Goal: Transaction & Acquisition: Purchase product/service

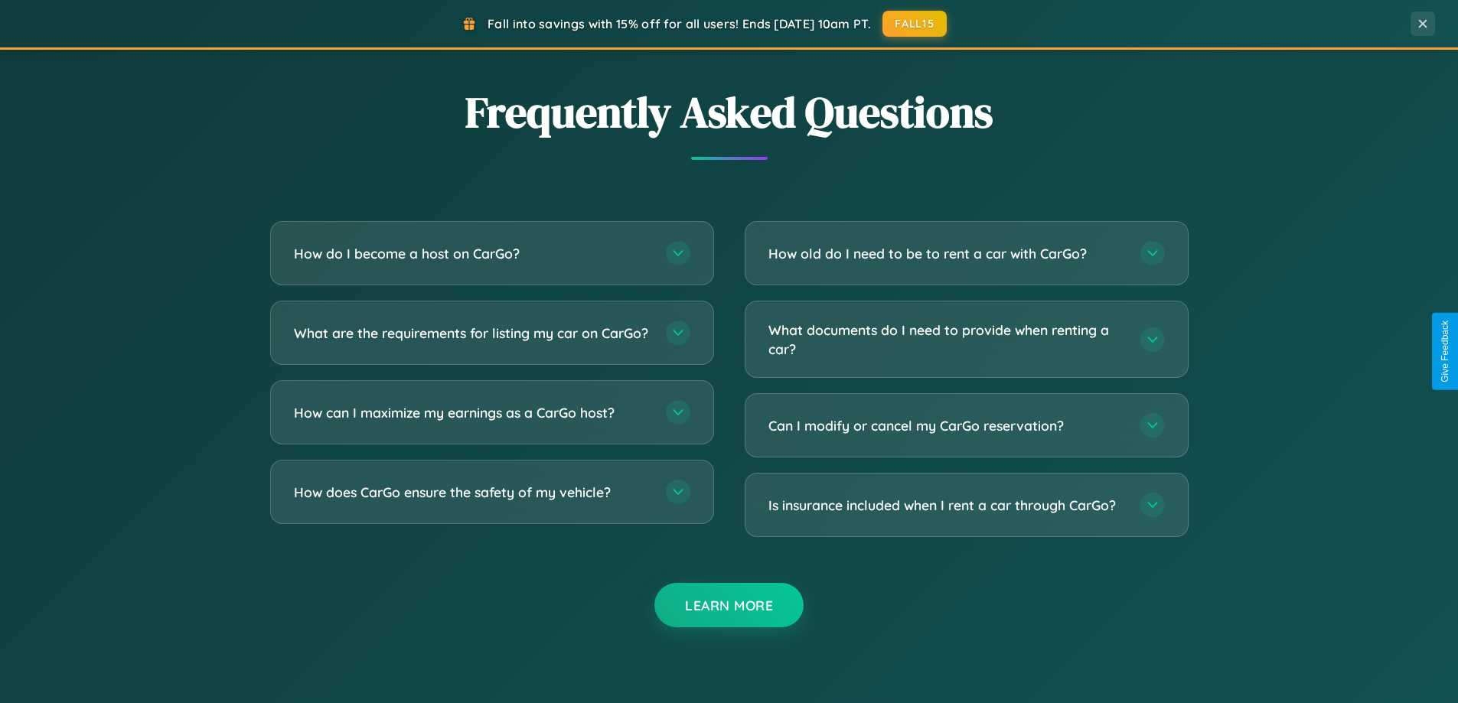
scroll to position [2945, 0]
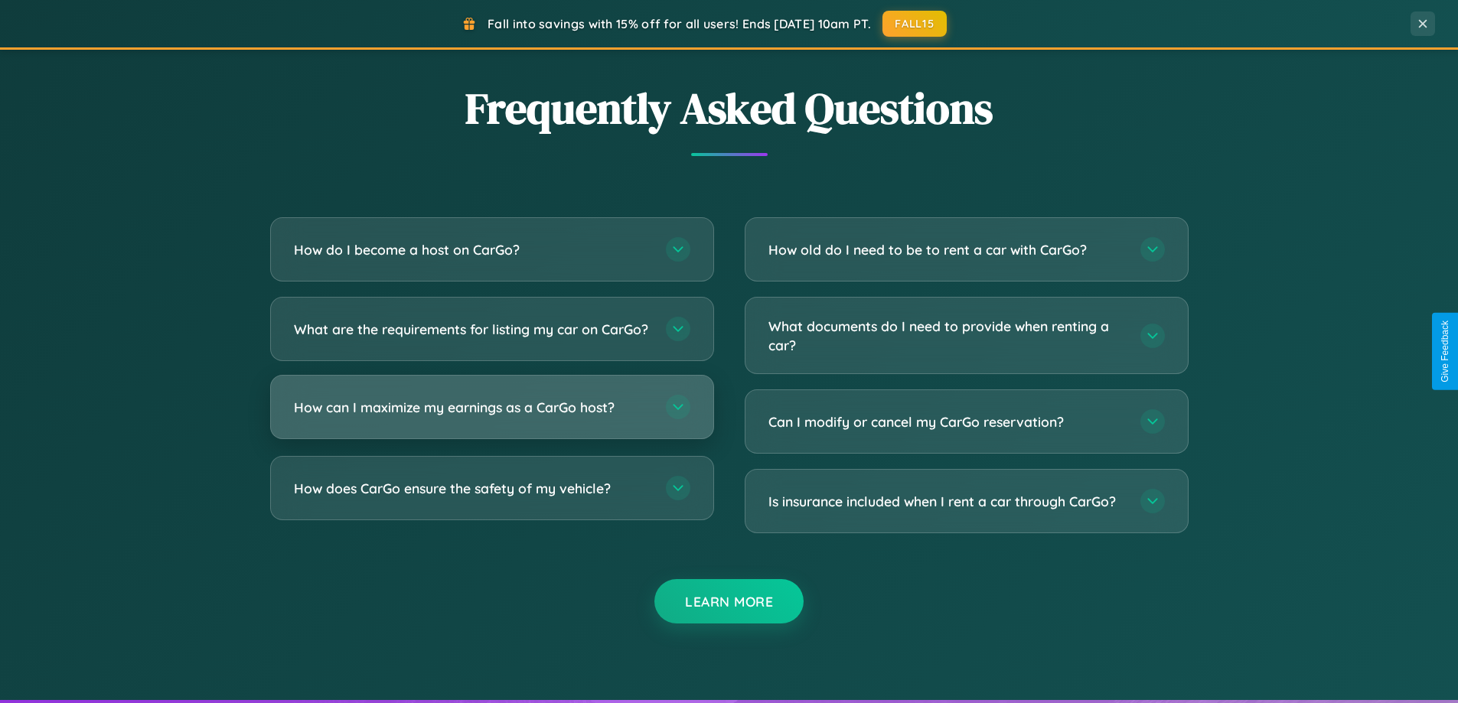
click at [491, 417] on h3 "How can I maximize my earnings as a CarGo host?" at bounding box center [472, 407] width 357 height 19
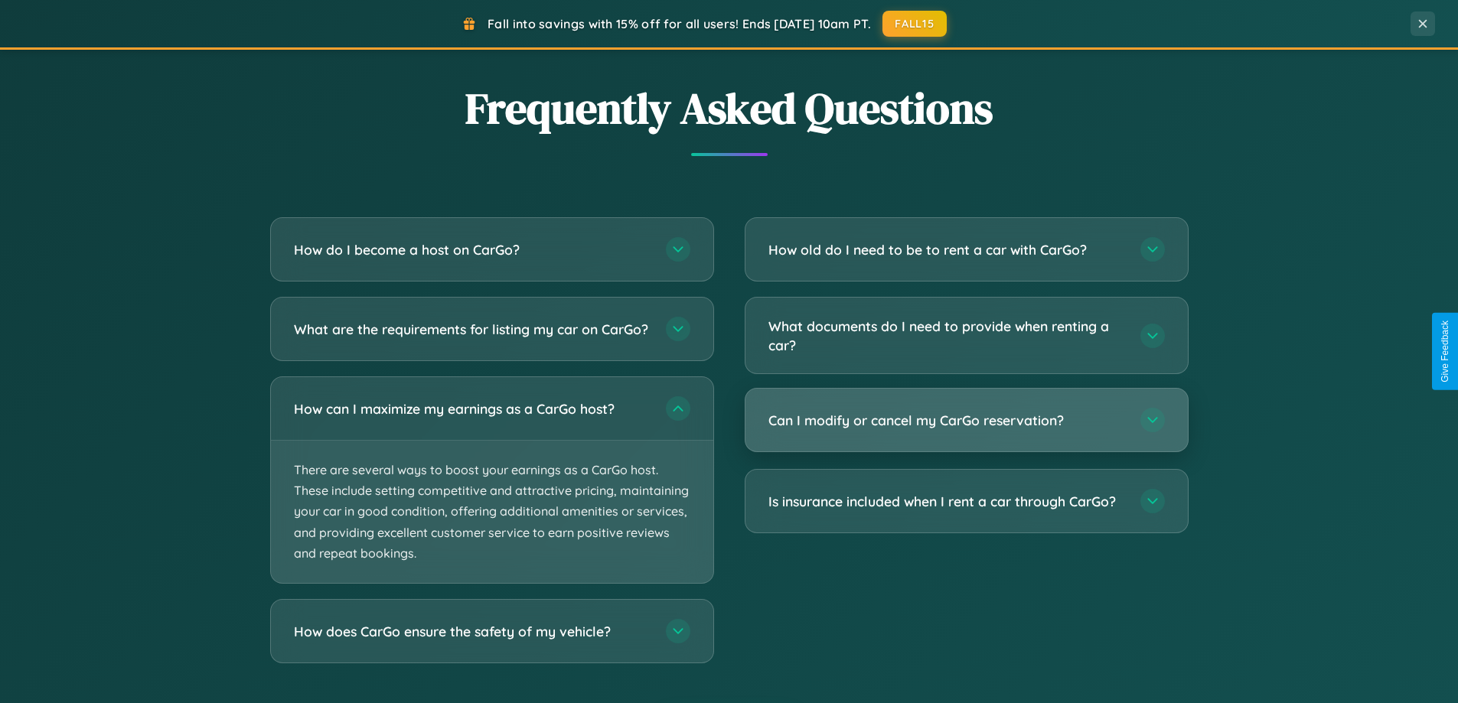
click at [966, 422] on h3 "Can I modify or cancel my CarGo reservation?" at bounding box center [946, 420] width 357 height 19
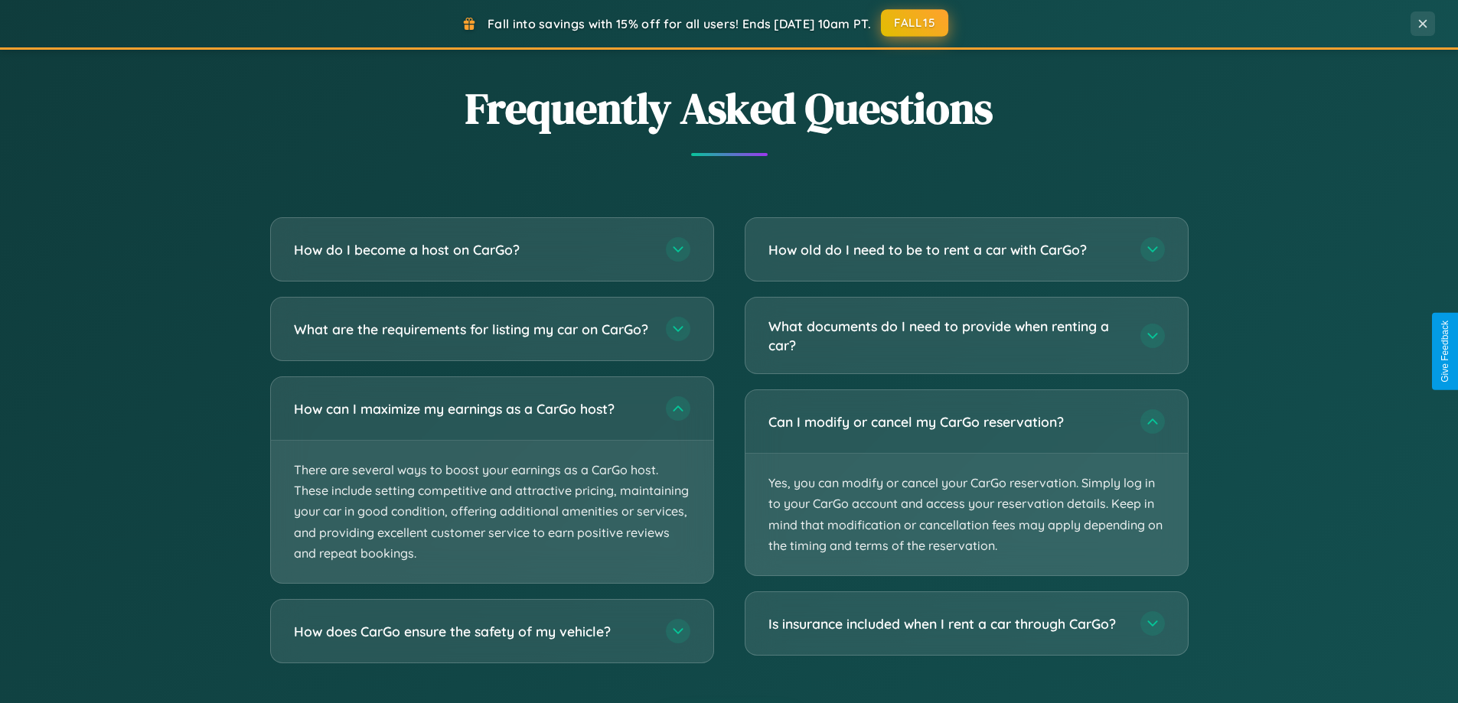
click at [915, 23] on button "FALL15" at bounding box center [914, 23] width 67 height 28
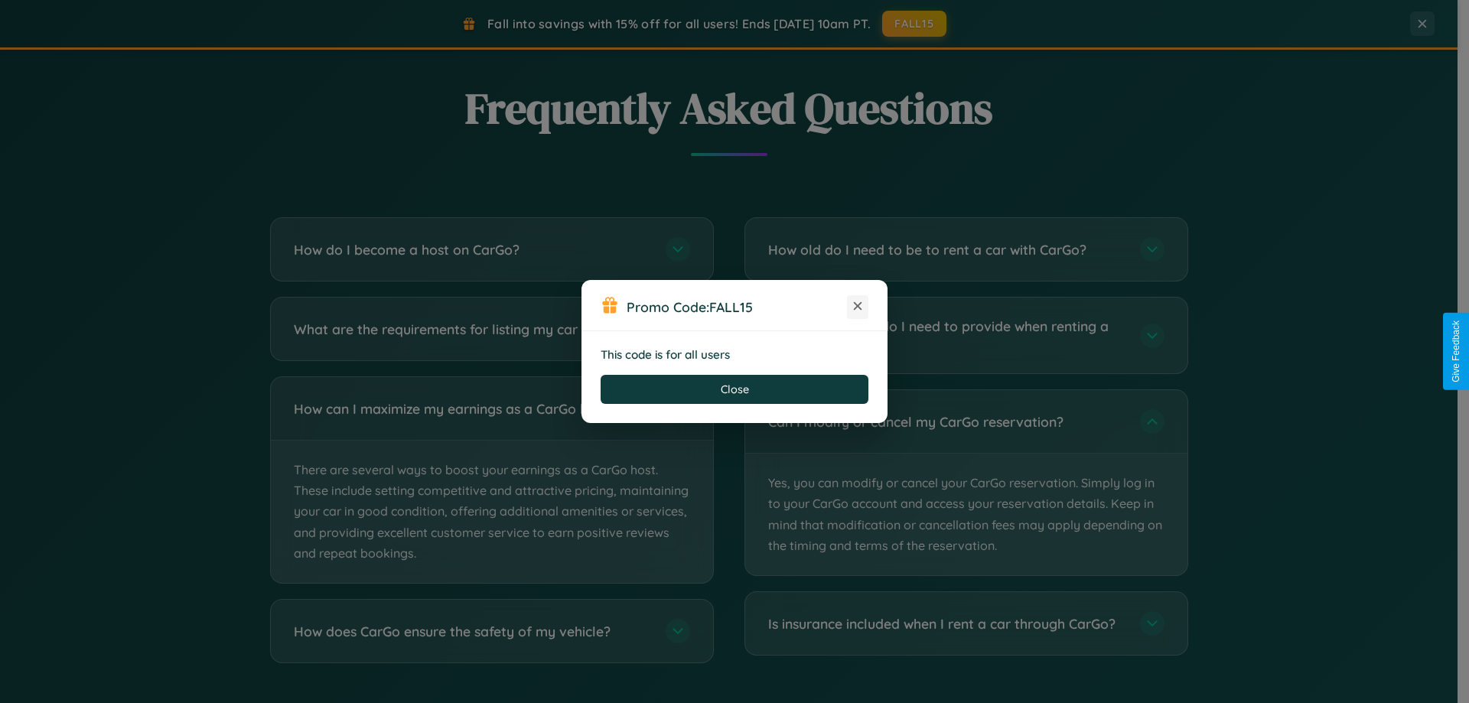
click at [858, 307] on icon at bounding box center [857, 305] width 15 height 15
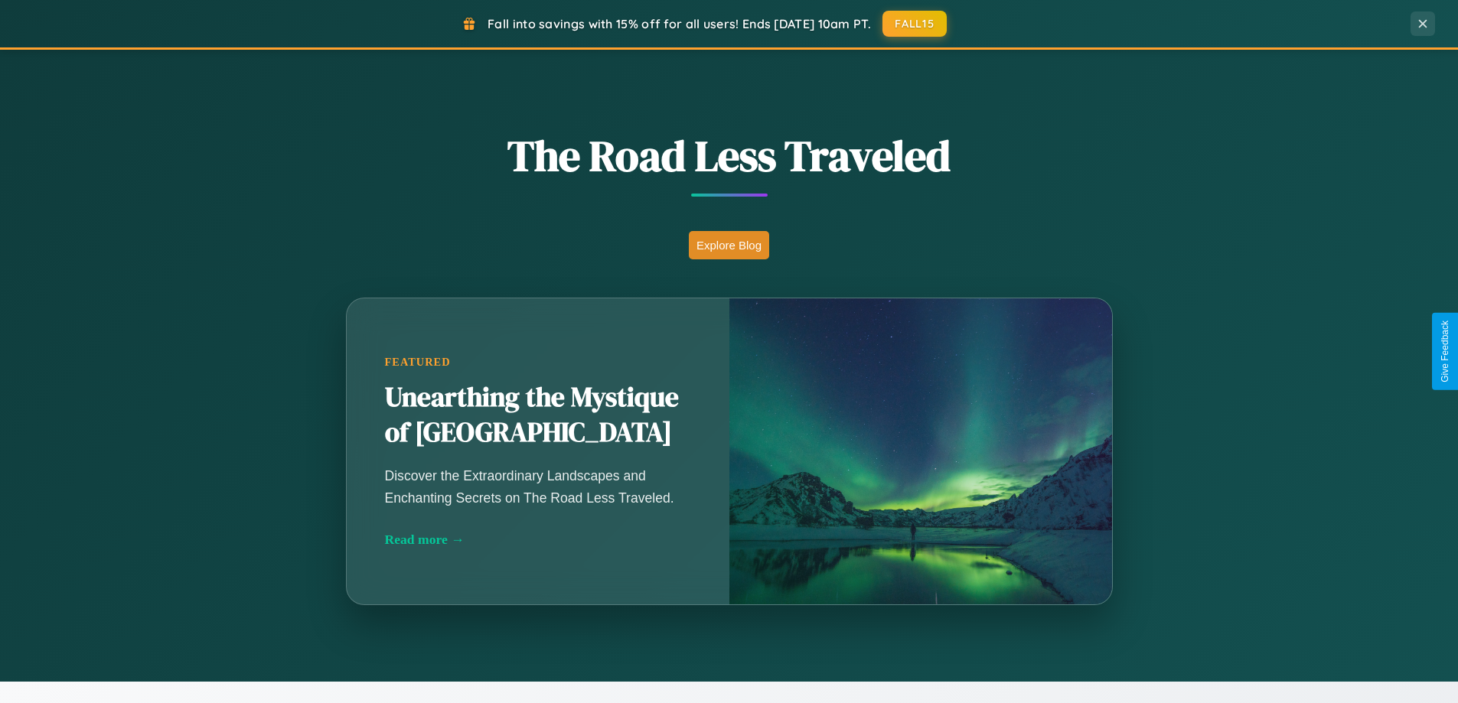
scroll to position [1053, 0]
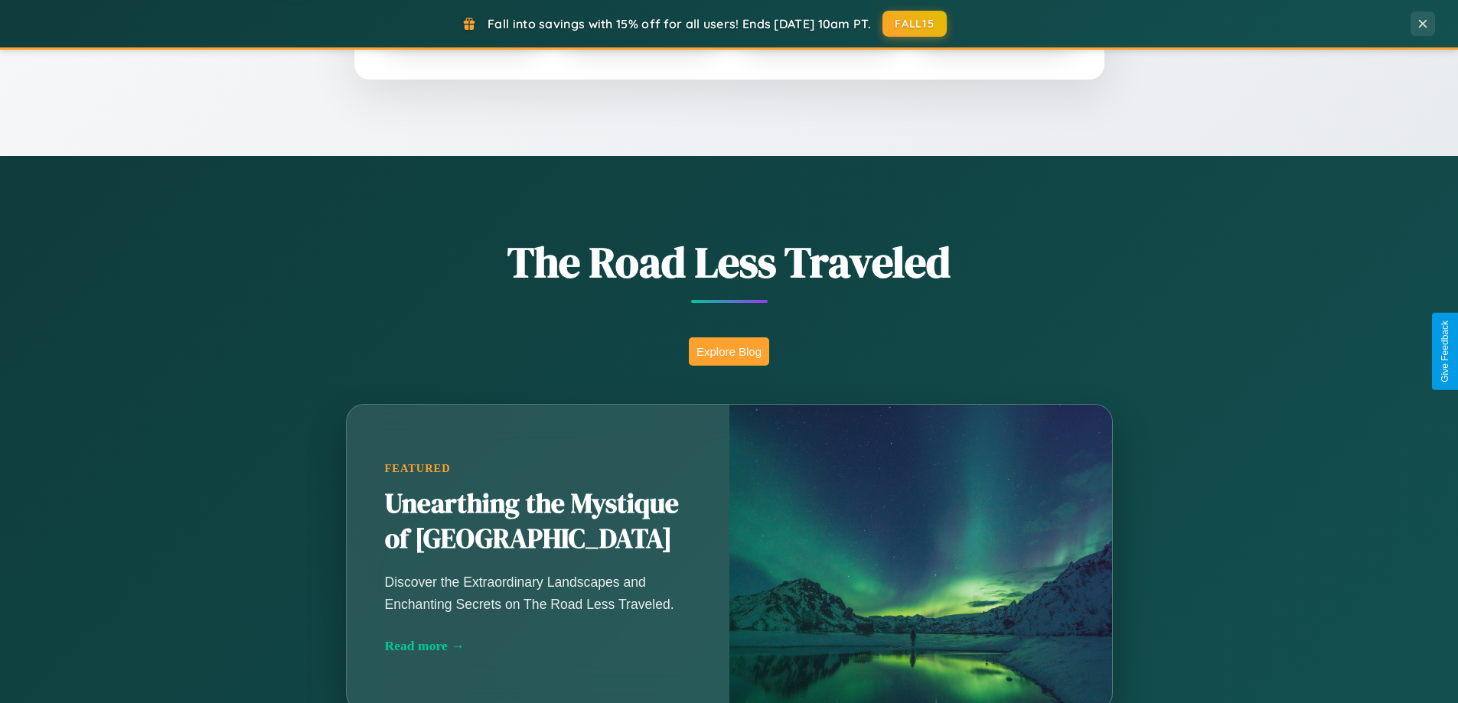
click at [729, 351] on button "Explore Blog" at bounding box center [729, 352] width 80 height 28
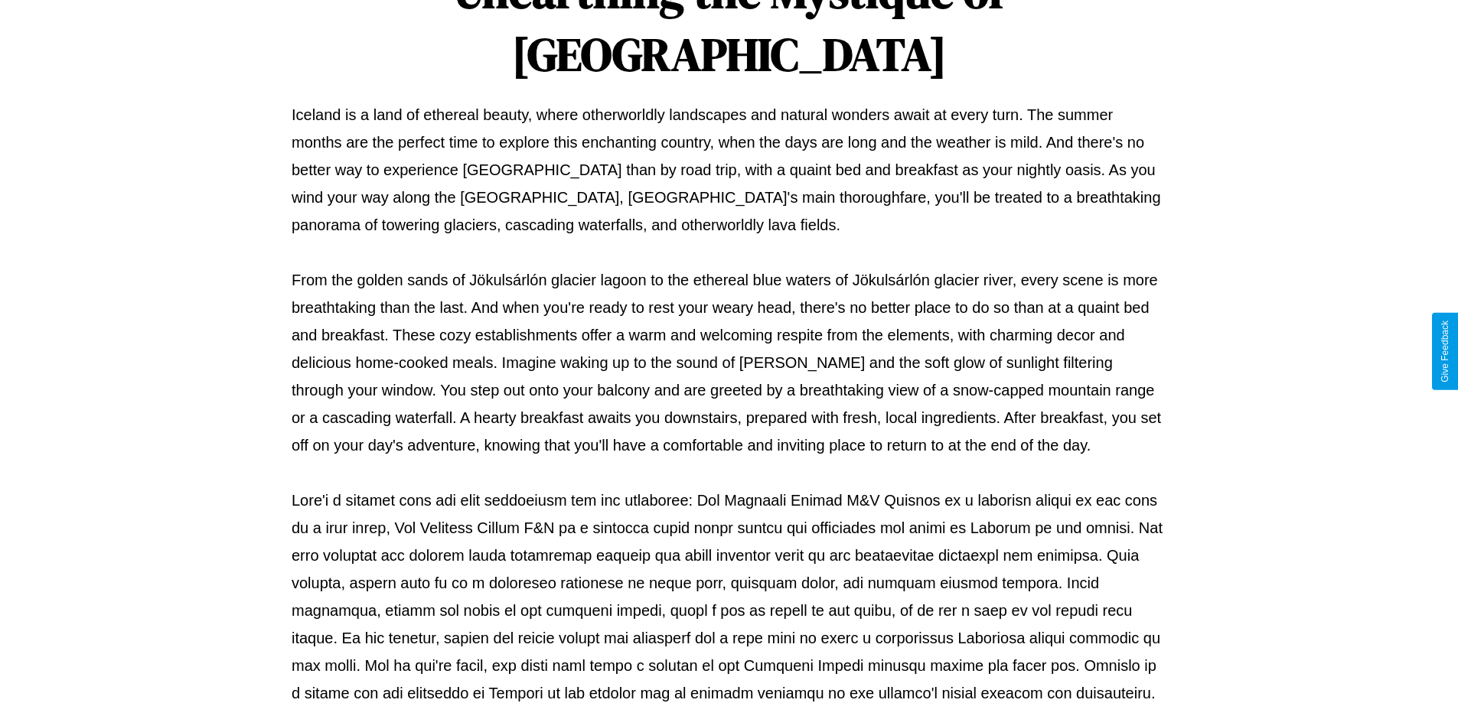
scroll to position [495, 0]
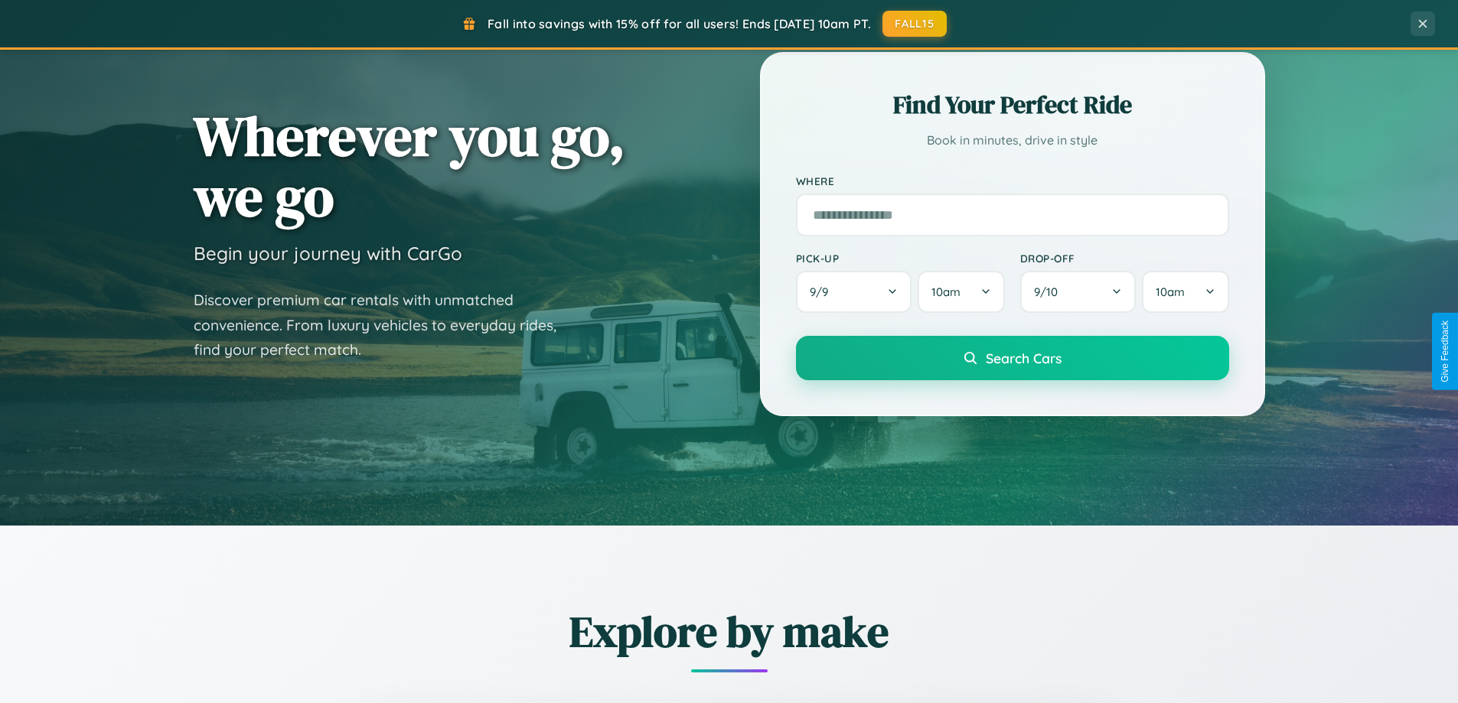
scroll to position [45, 0]
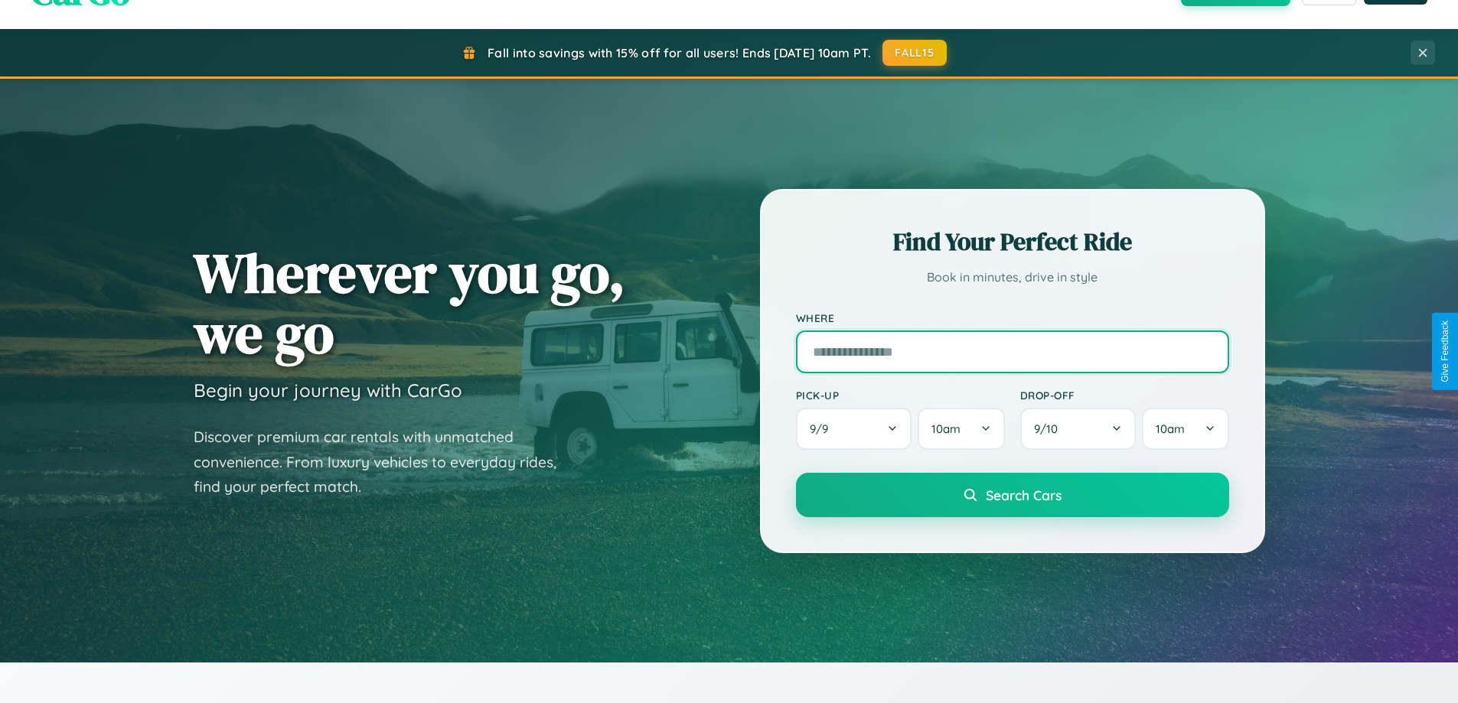
click at [1012, 351] on input "text" at bounding box center [1012, 352] width 433 height 43
type input "*****"
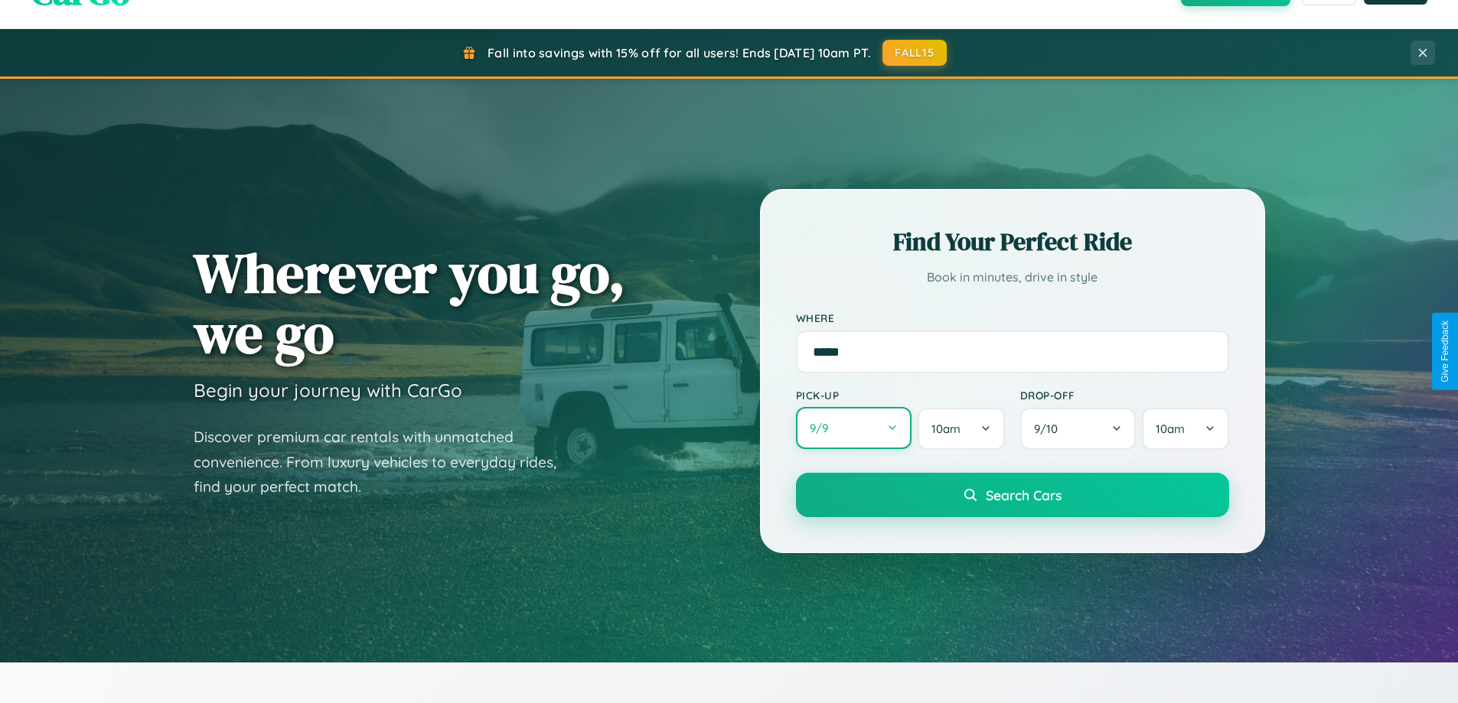
click at [853, 429] on button "9 / 9" at bounding box center [854, 428] width 116 height 42
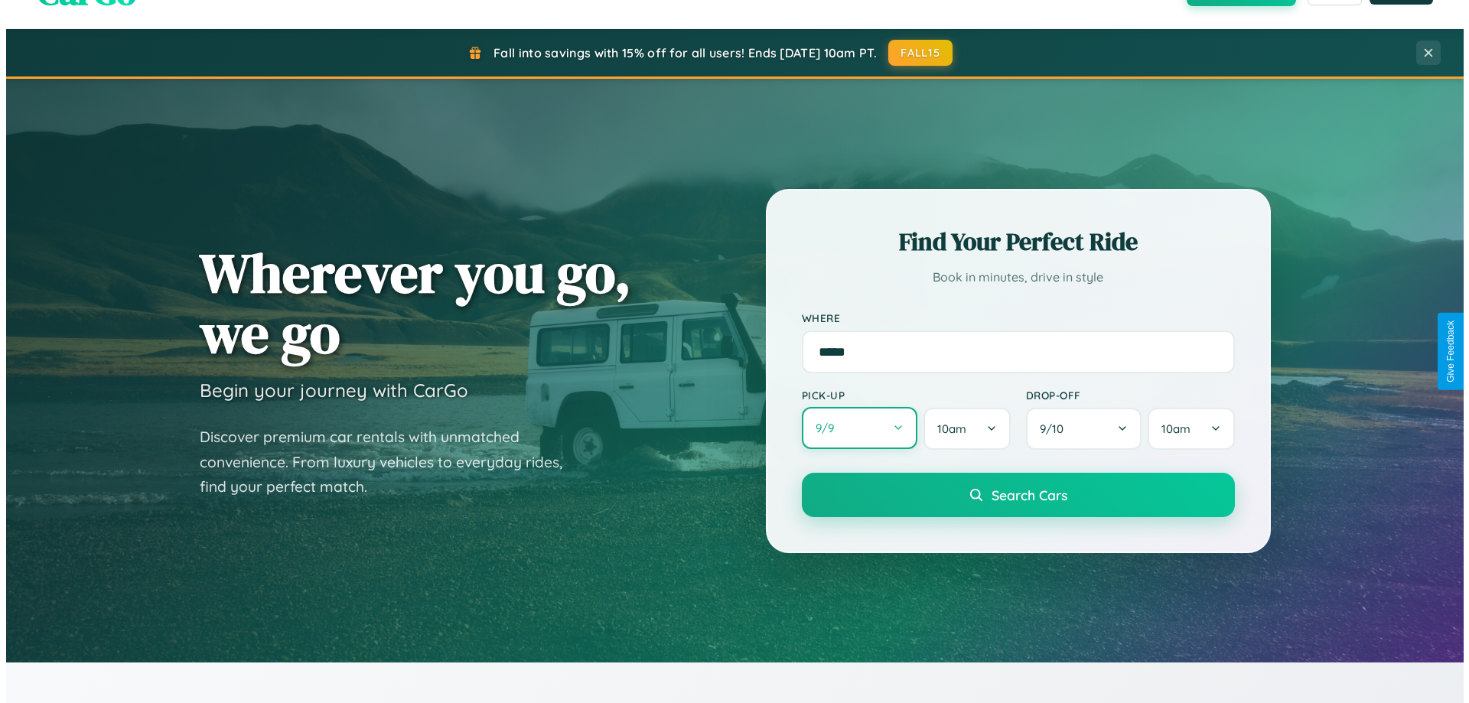
select select "*"
select select "****"
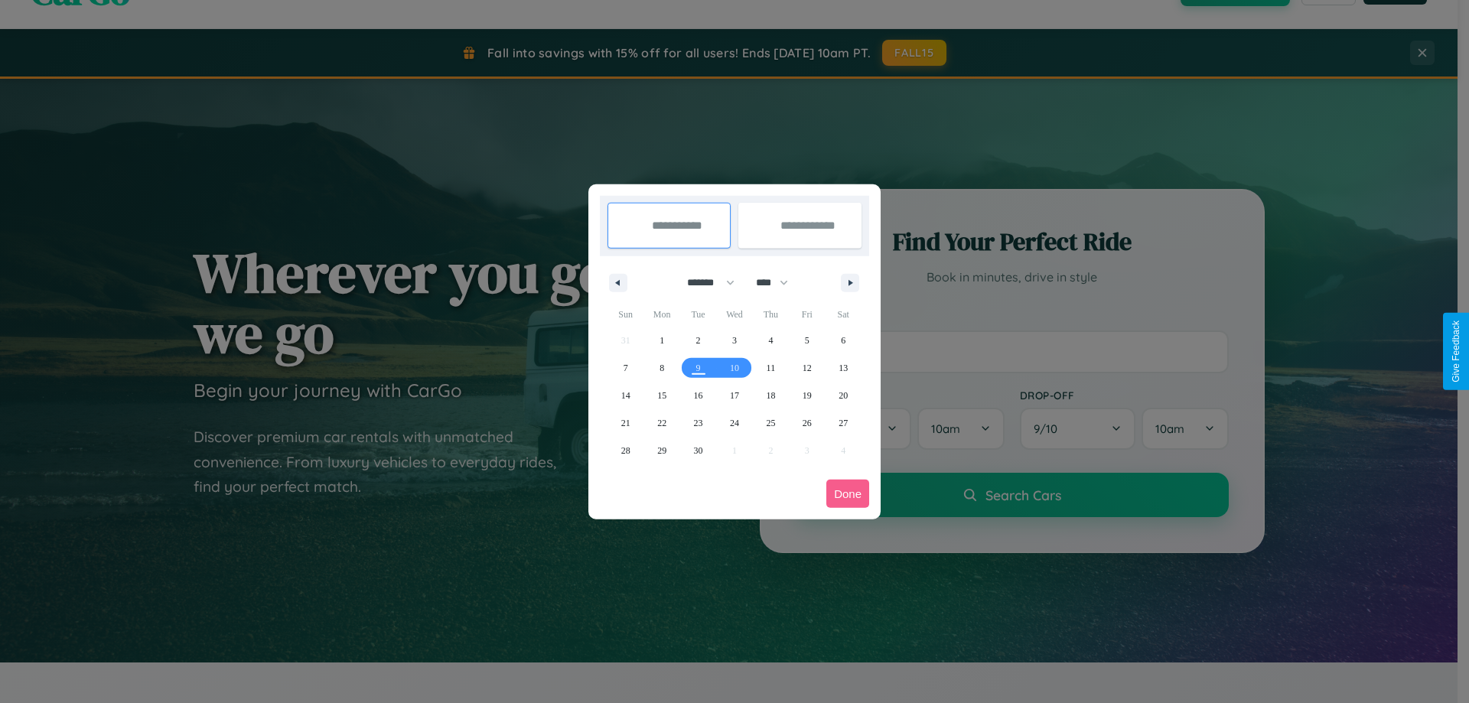
click at [704, 282] on select "******* ******** ***** ***** *** **** **** ****** ********* ******* ******** **…" at bounding box center [708, 282] width 65 height 25
select select "*"
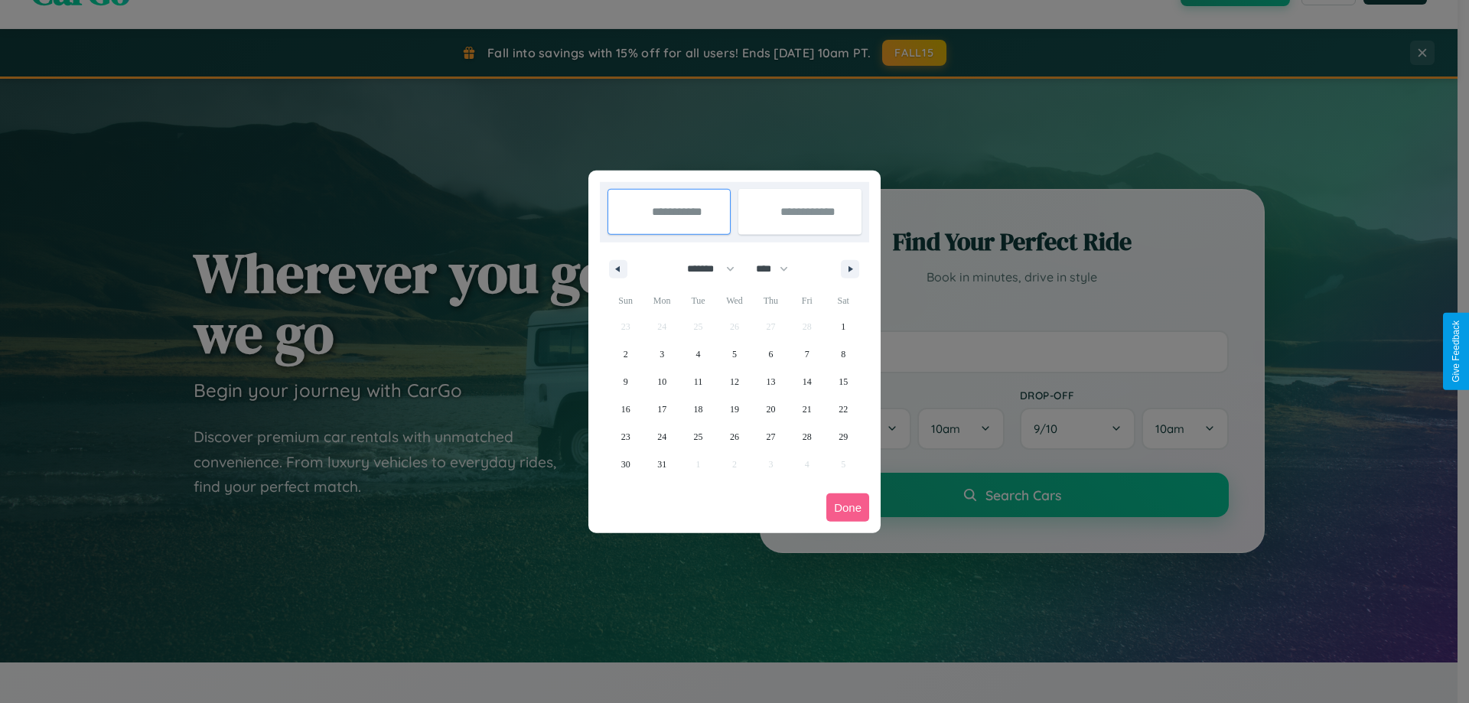
drag, startPoint x: 779, startPoint y: 269, endPoint x: 735, endPoint y: 307, distance: 58.6
click at [779, 269] on select "**** **** **** **** **** **** **** **** **** **** **** **** **** **** **** ****…" at bounding box center [771, 268] width 46 height 25
select select "****"
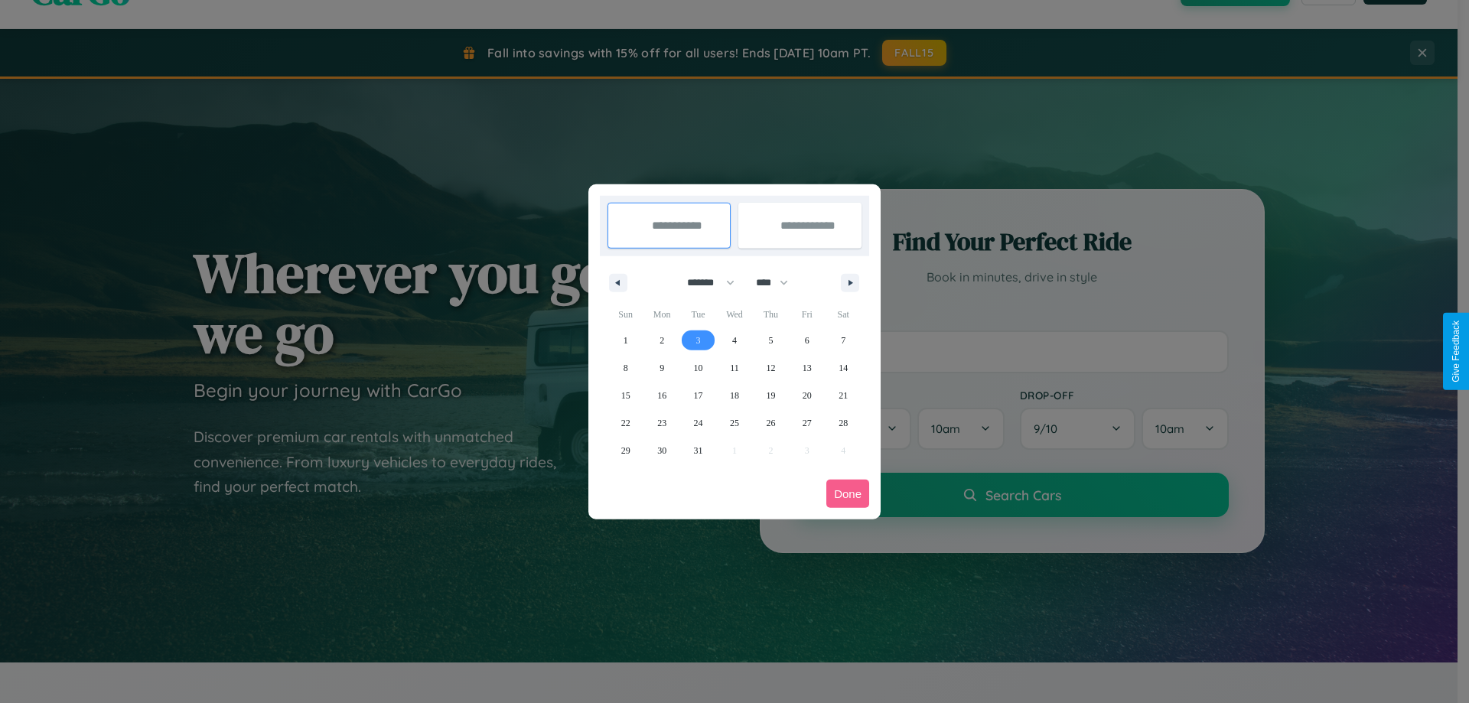
click at [698, 340] on span "3" at bounding box center [698, 341] width 5 height 28
type input "**********"
click at [807, 367] on span "13" at bounding box center [807, 368] width 9 height 28
type input "**********"
click at [848, 494] on button "Done" at bounding box center [848, 494] width 43 height 28
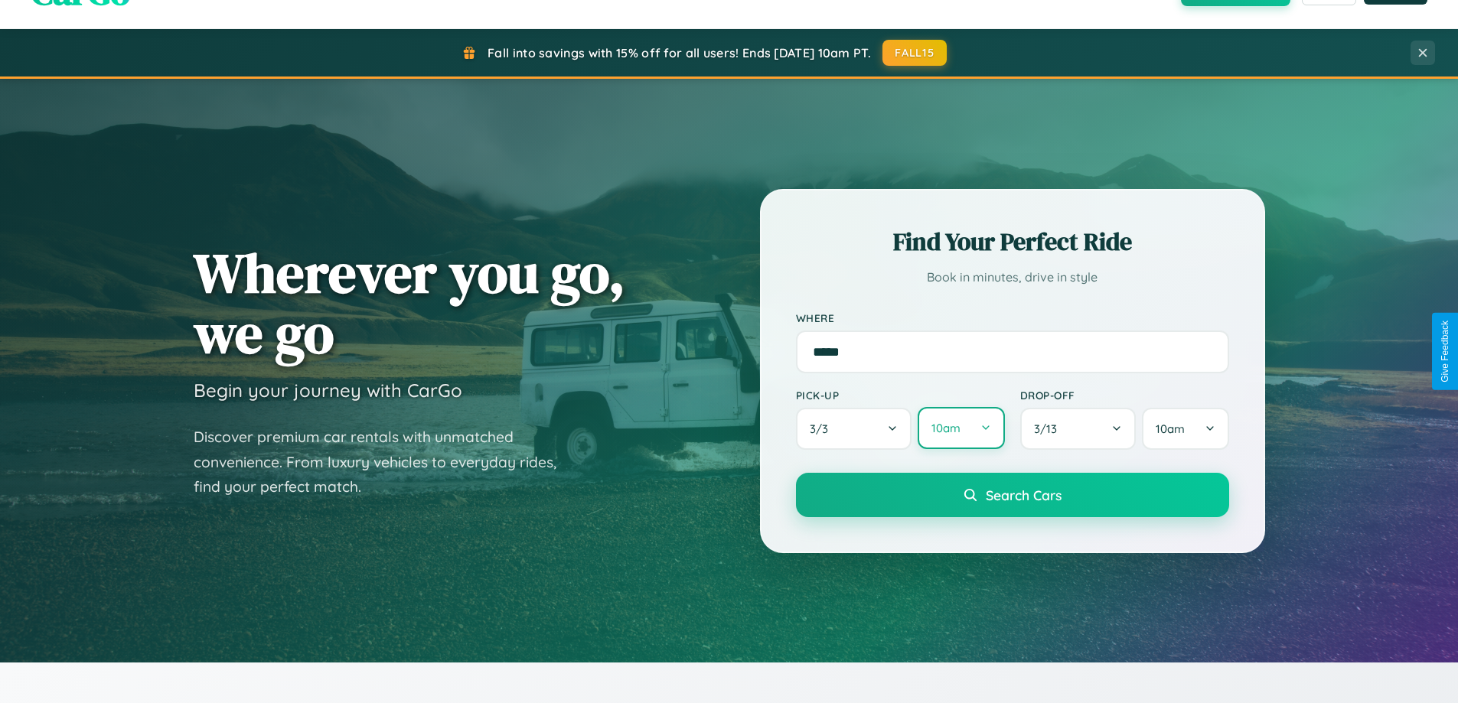
click at [960, 429] on button "10am" at bounding box center [961, 428] width 86 height 42
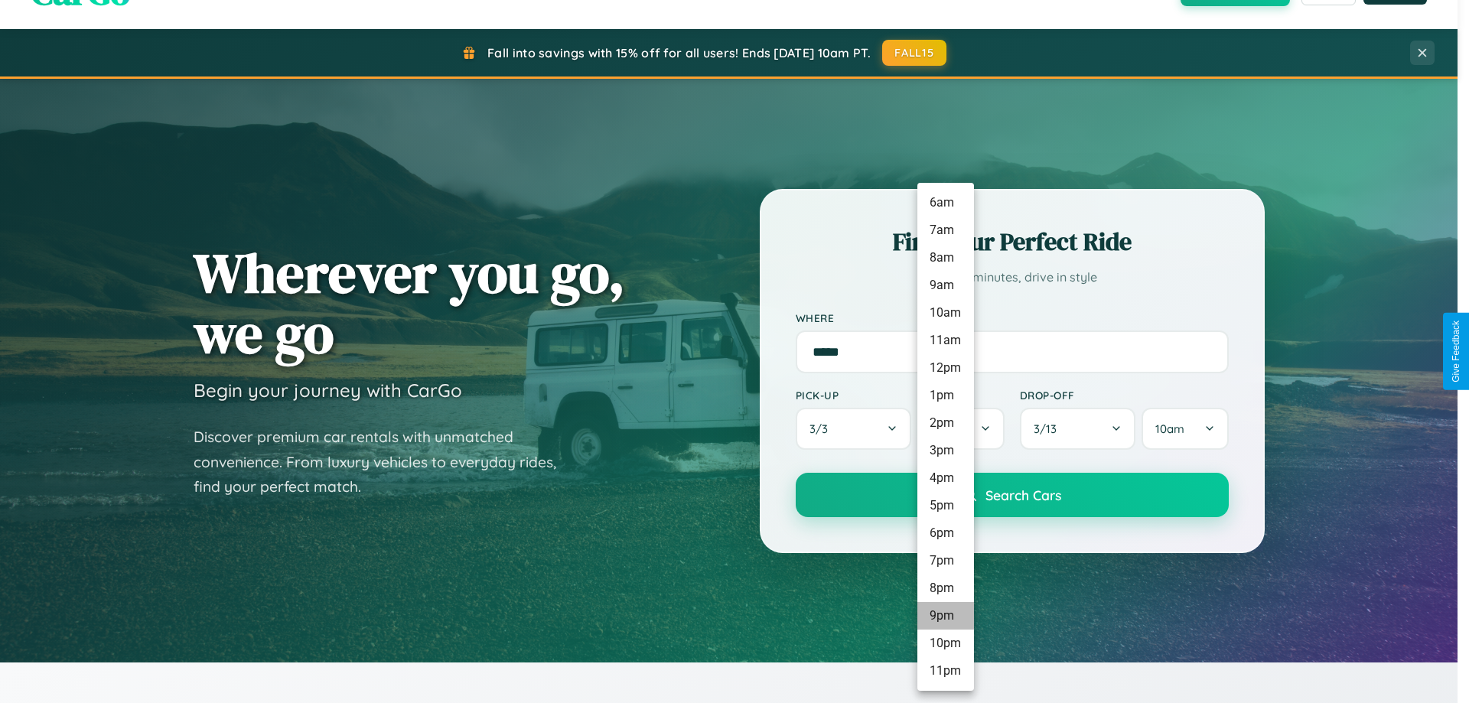
click at [945, 616] on li "9pm" at bounding box center [946, 616] width 57 height 28
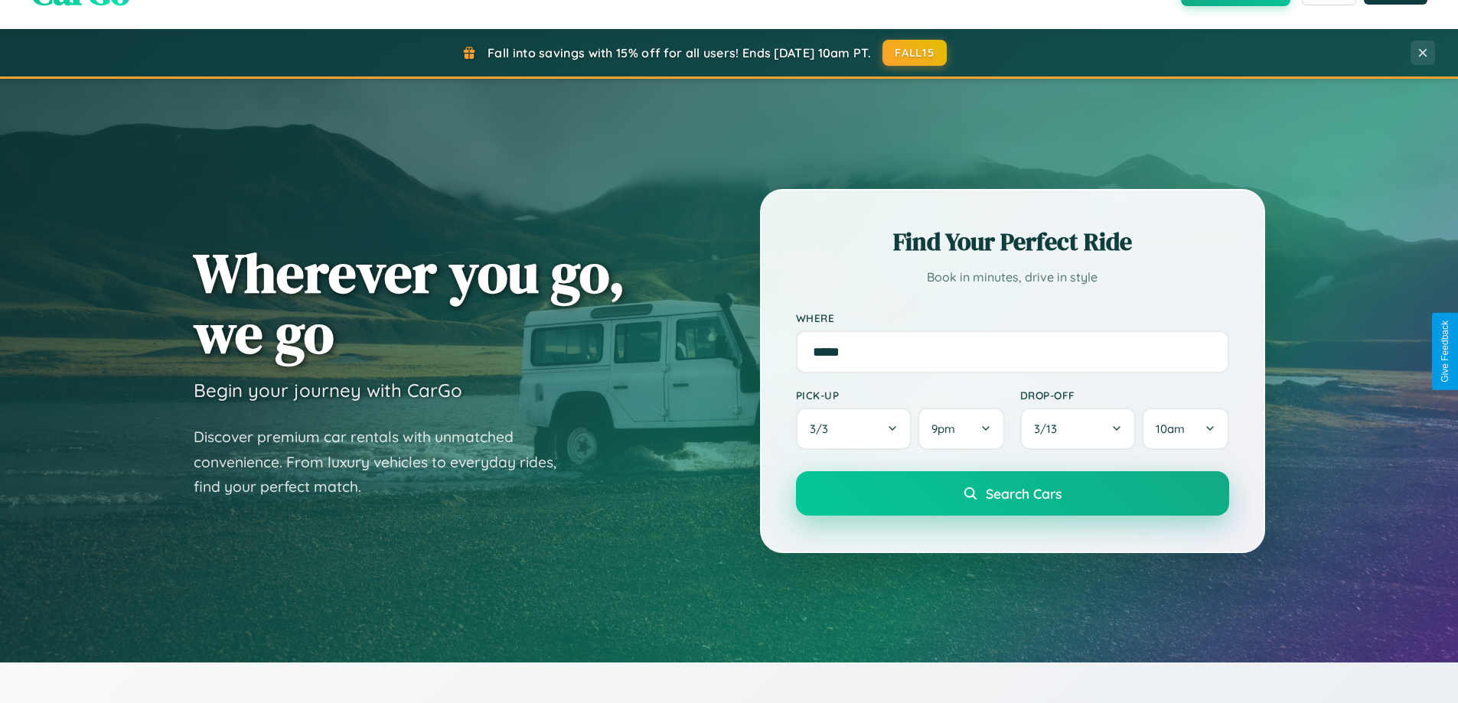
click at [1012, 495] on span "Search Cars" at bounding box center [1024, 493] width 76 height 17
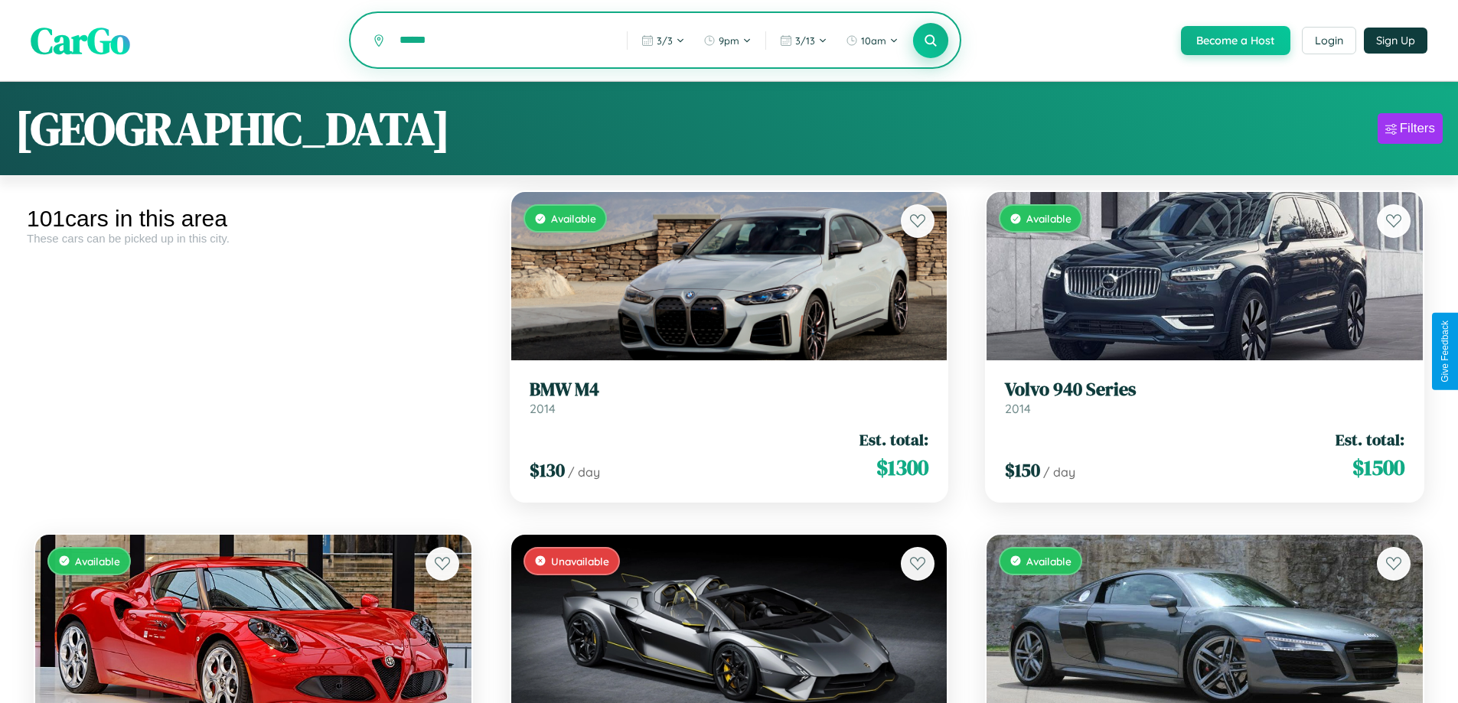
type input "******"
click at [930, 41] on icon at bounding box center [931, 40] width 15 height 15
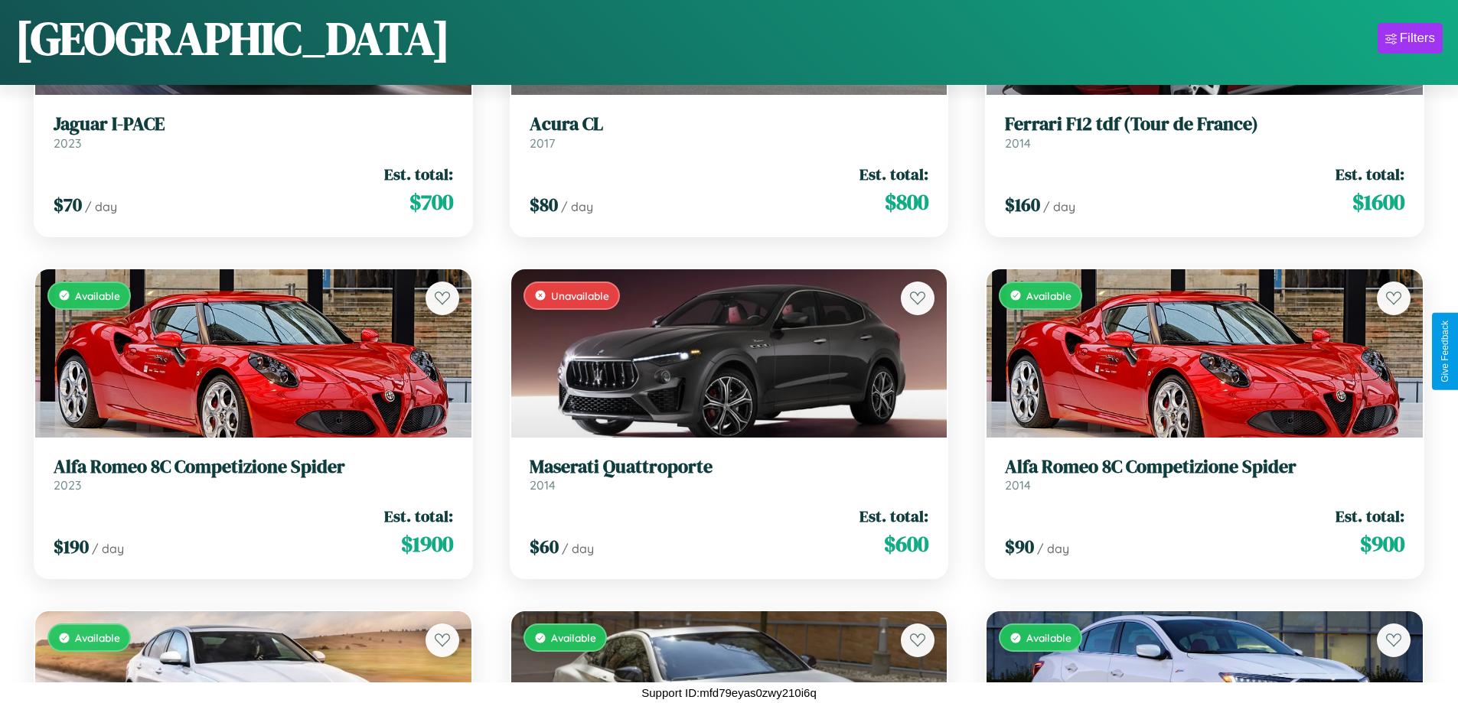
scroll to position [3985, 0]
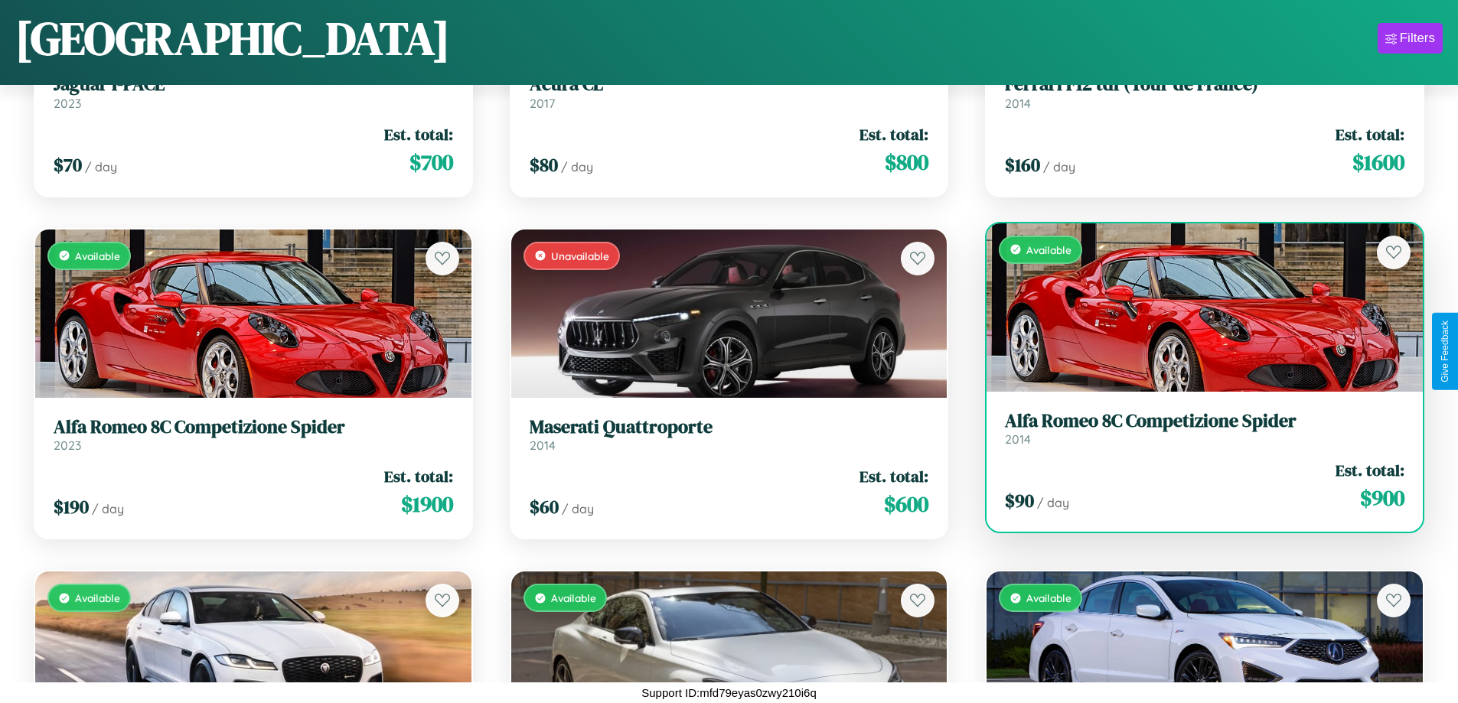
click at [1195, 429] on h3 "Alfa Romeo 8C Competizione Spider" at bounding box center [1205, 421] width 400 height 22
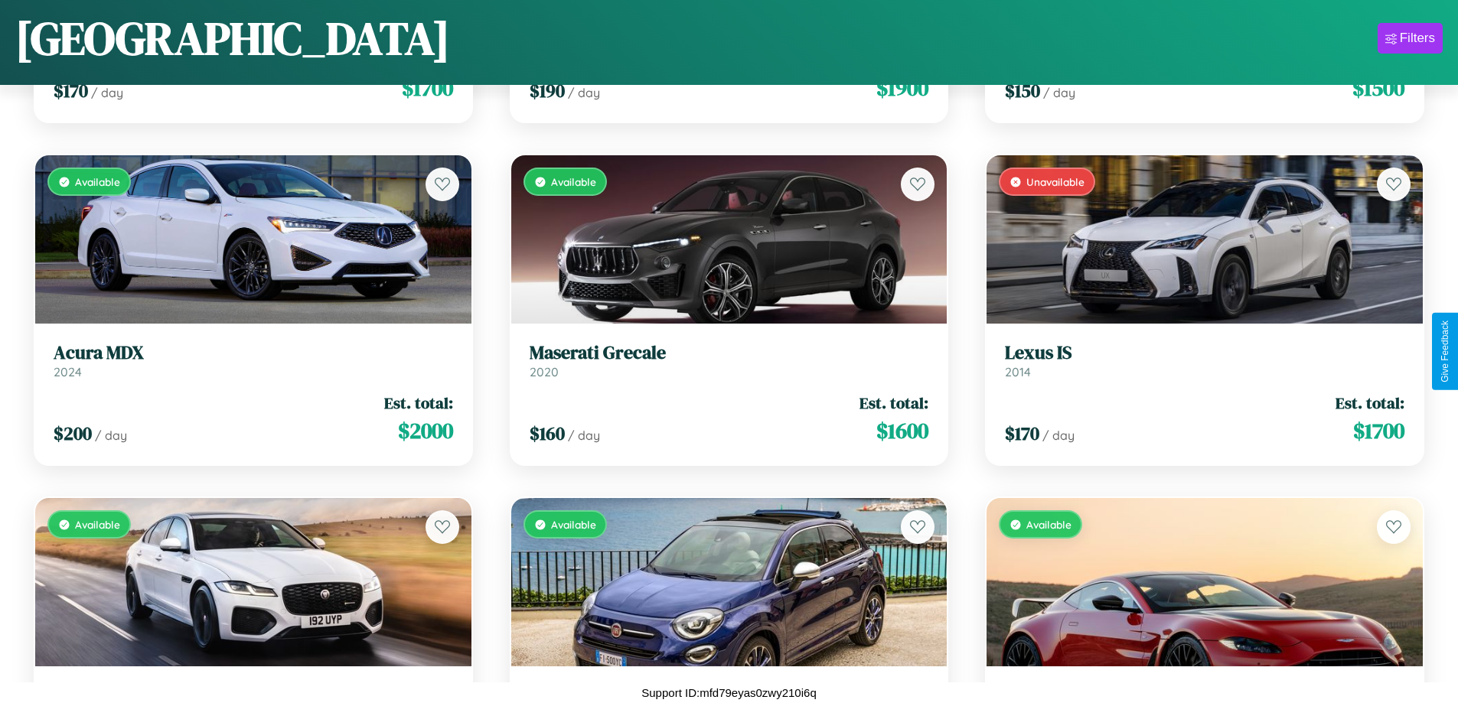
scroll to position [7412, 0]
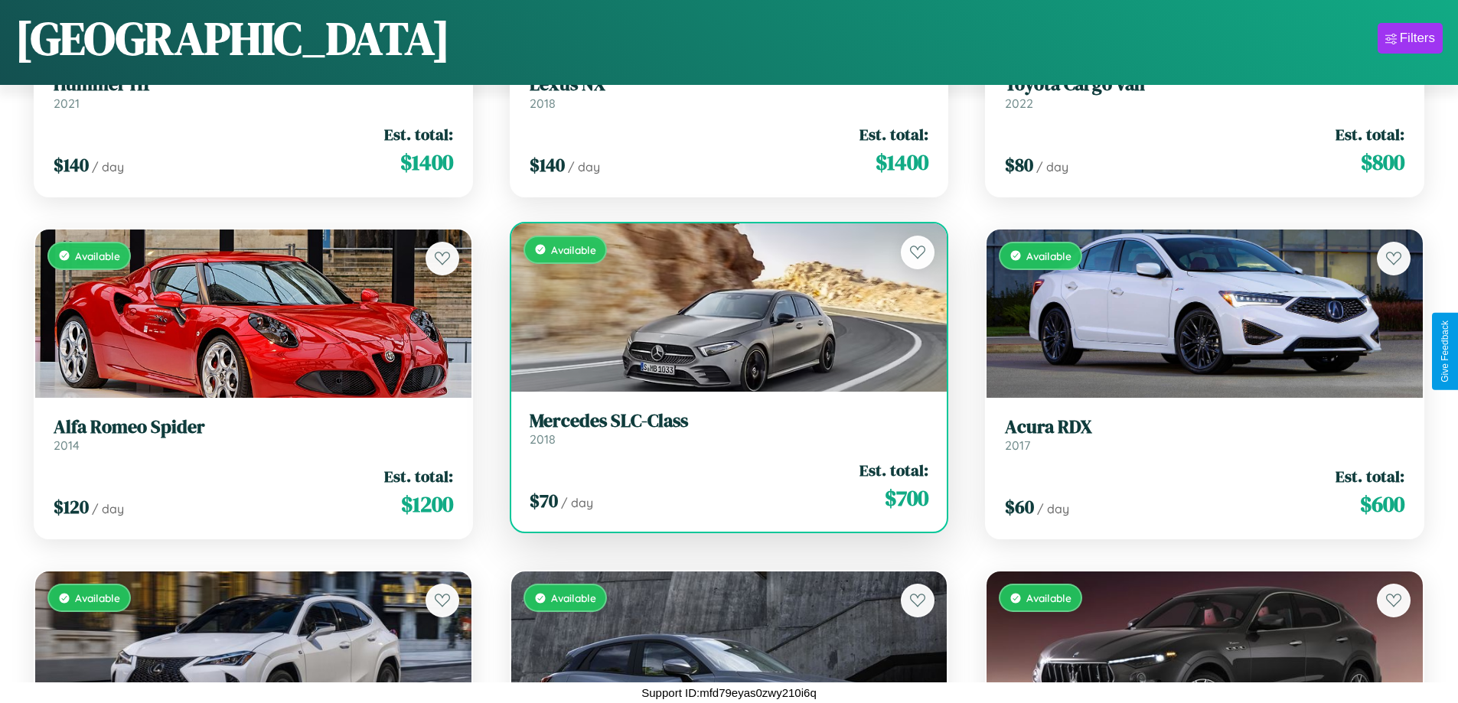
click at [722, 428] on h3 "Mercedes SLC-Class" at bounding box center [730, 421] width 400 height 22
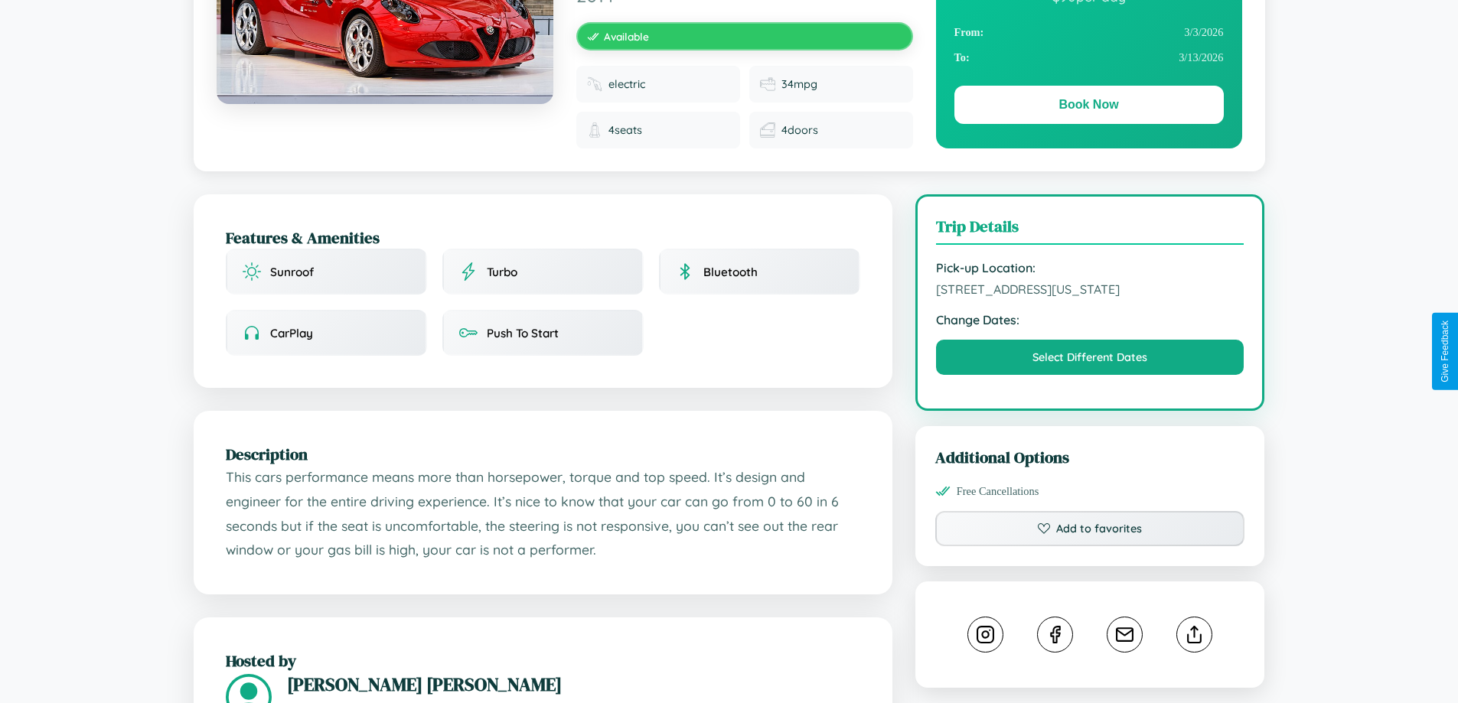
scroll to position [977, 0]
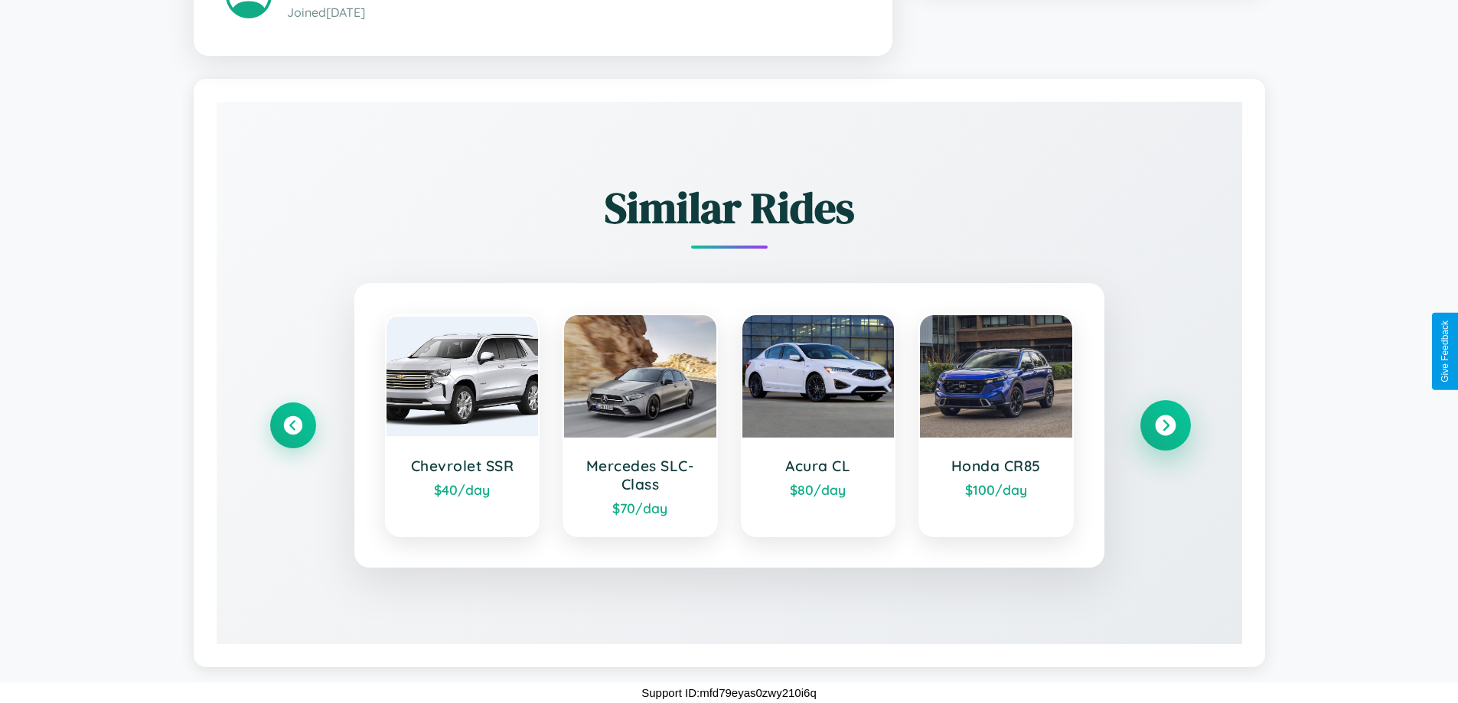
click at [1165, 426] on icon at bounding box center [1165, 425] width 21 height 21
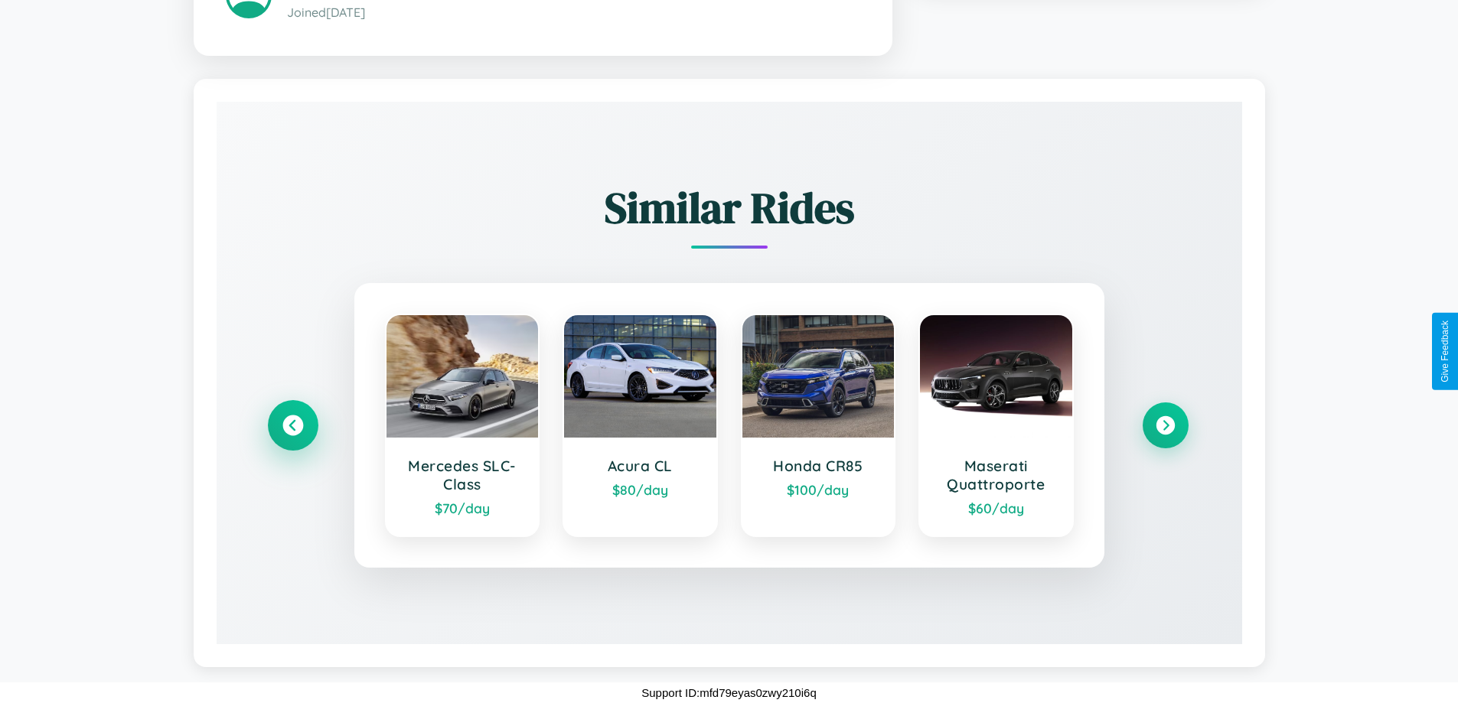
click at [292, 426] on icon at bounding box center [292, 425] width 21 height 21
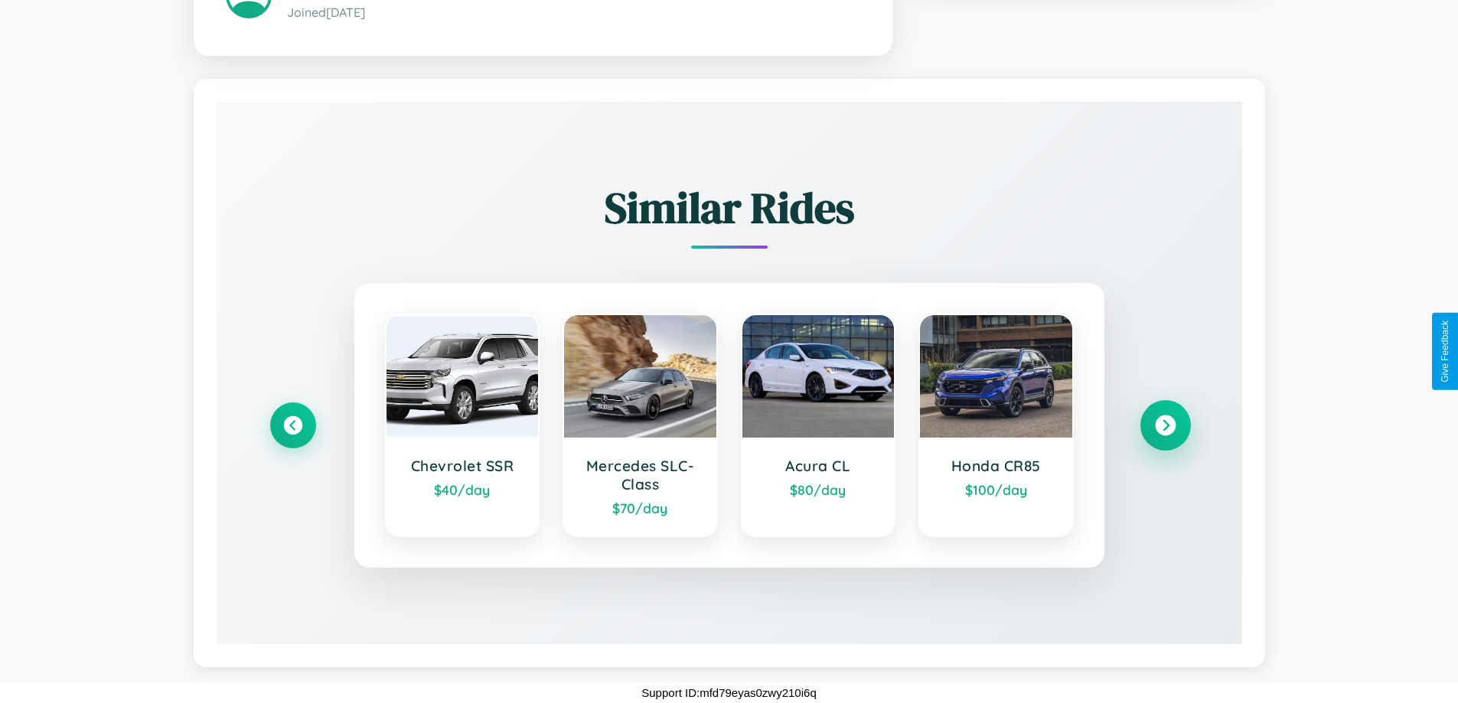
click at [1165, 426] on icon at bounding box center [1165, 425] width 21 height 21
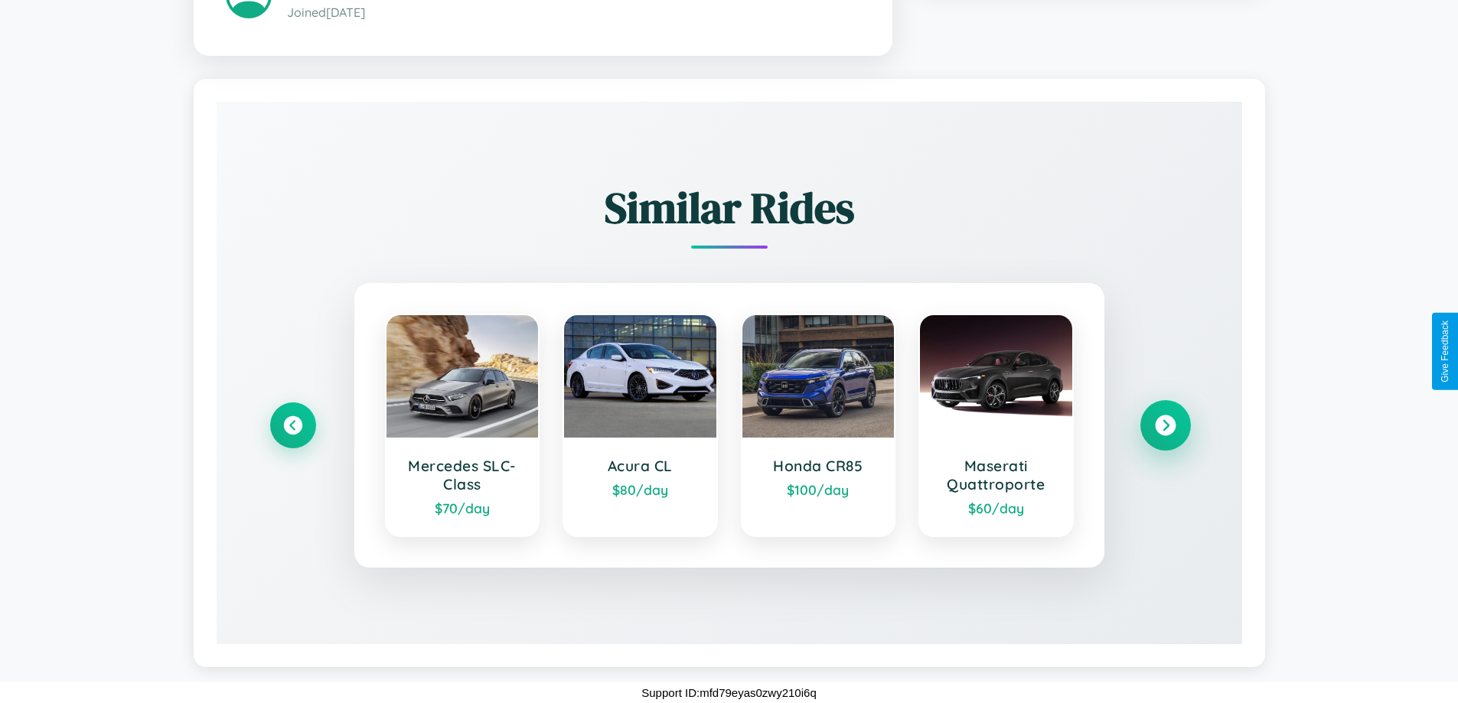
click at [1165, 426] on icon at bounding box center [1165, 425] width 21 height 21
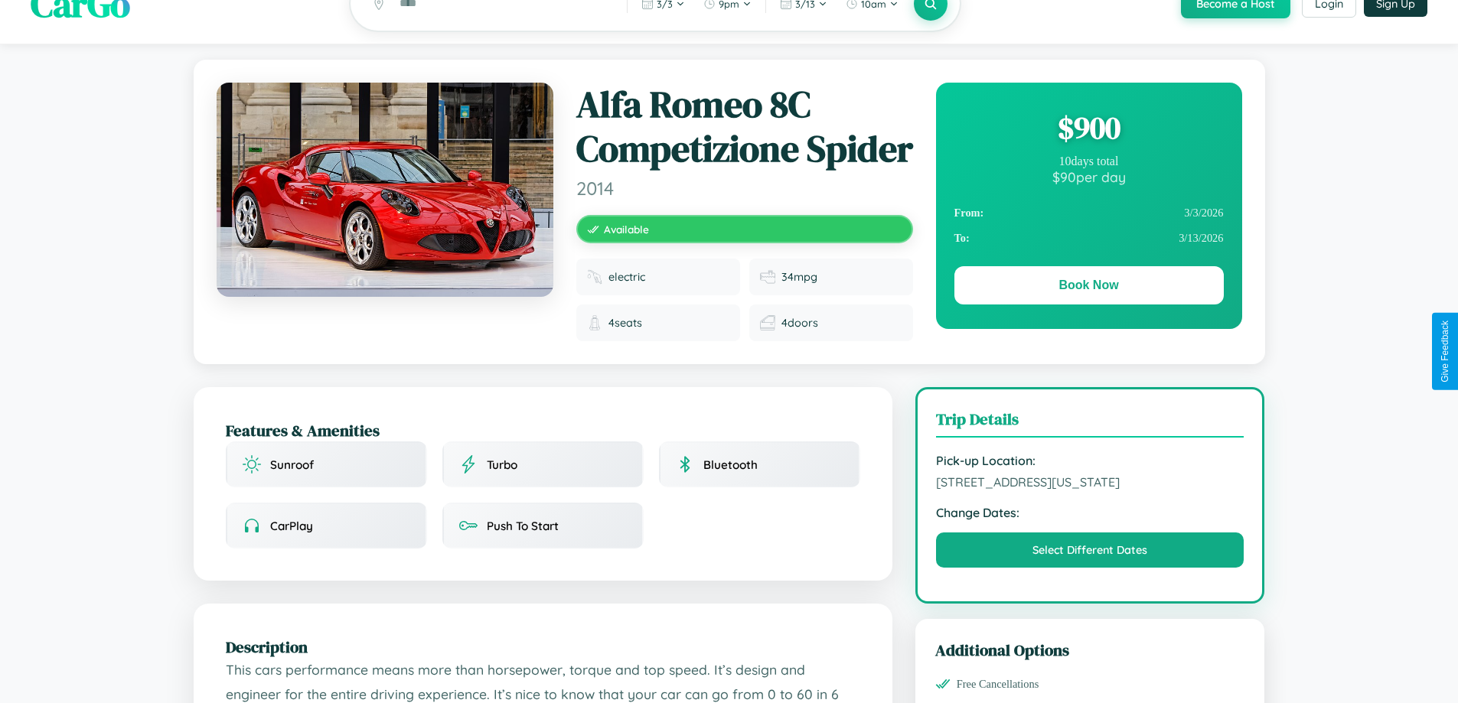
scroll to position [29, 0]
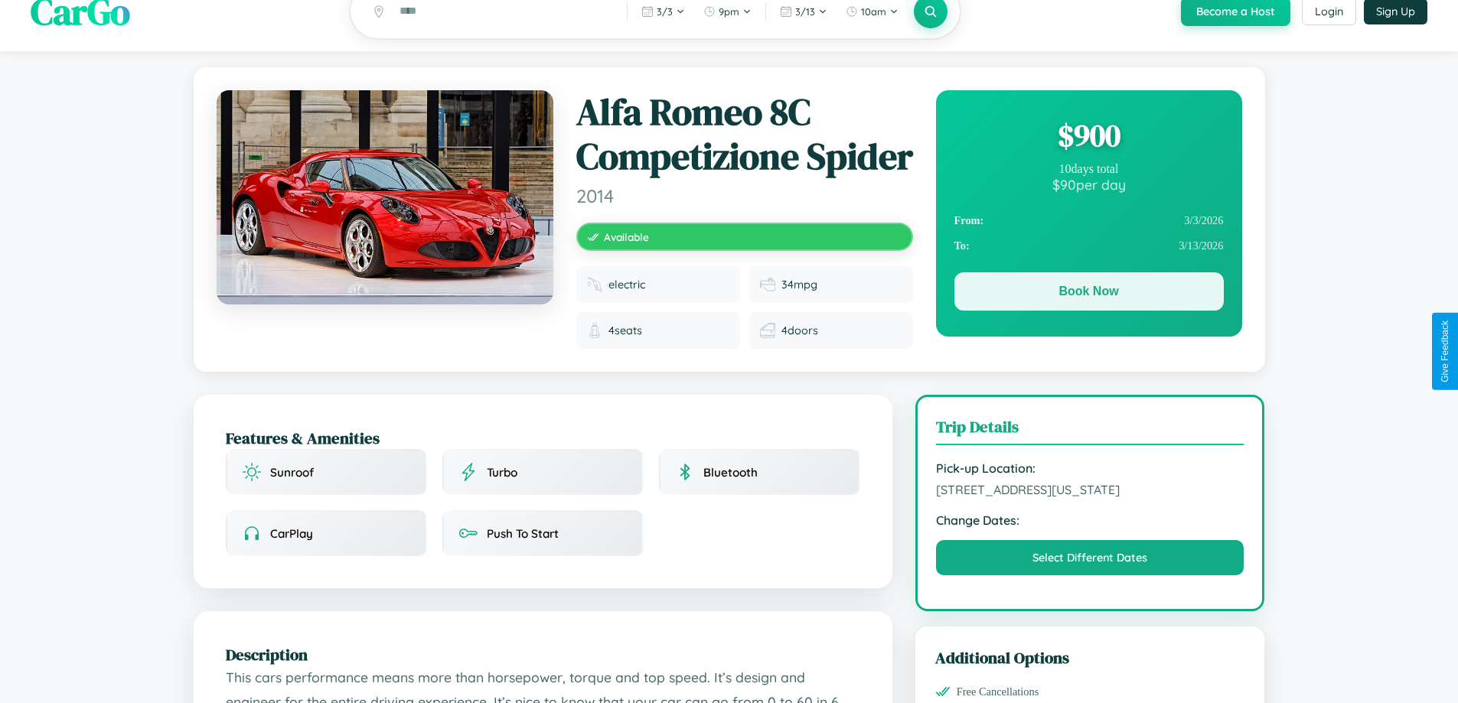
click at [1088, 294] on button "Book Now" at bounding box center [1088, 291] width 269 height 38
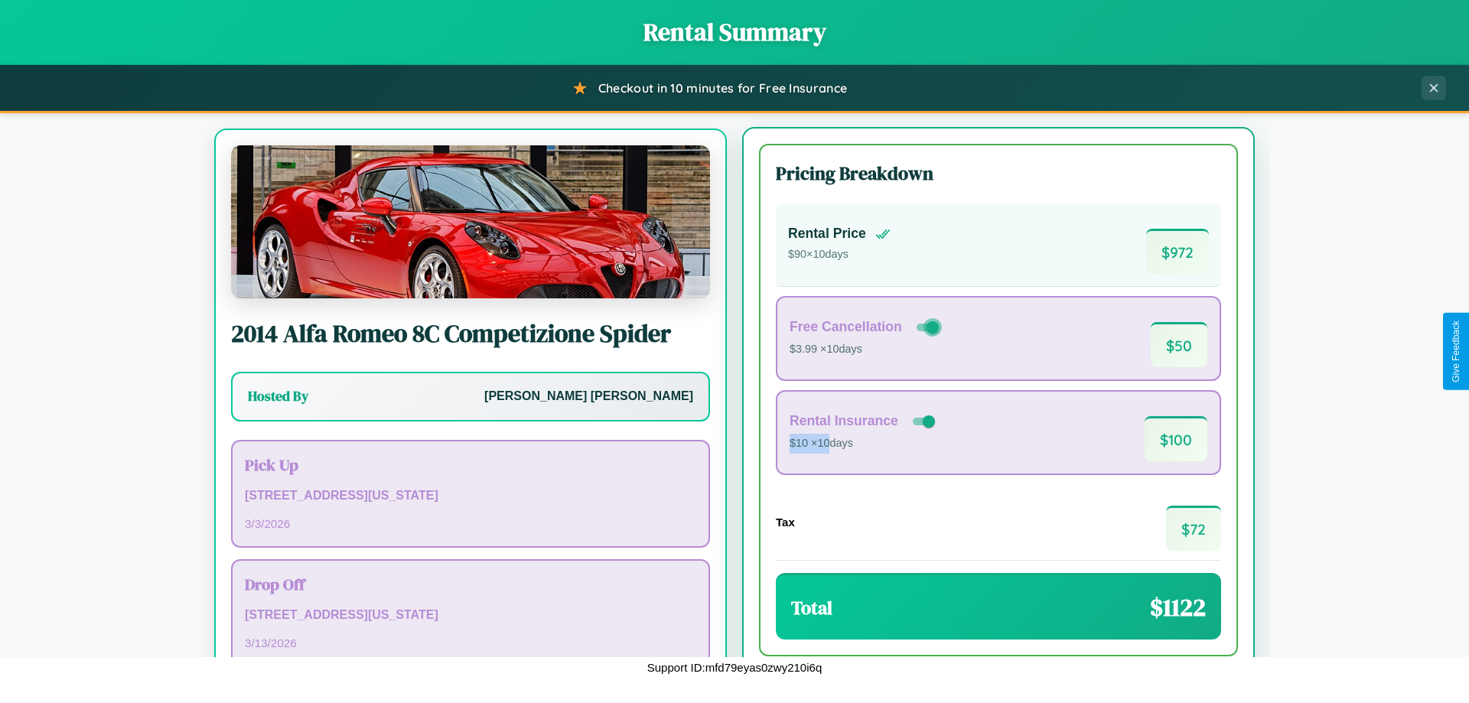
scroll to position [71, 0]
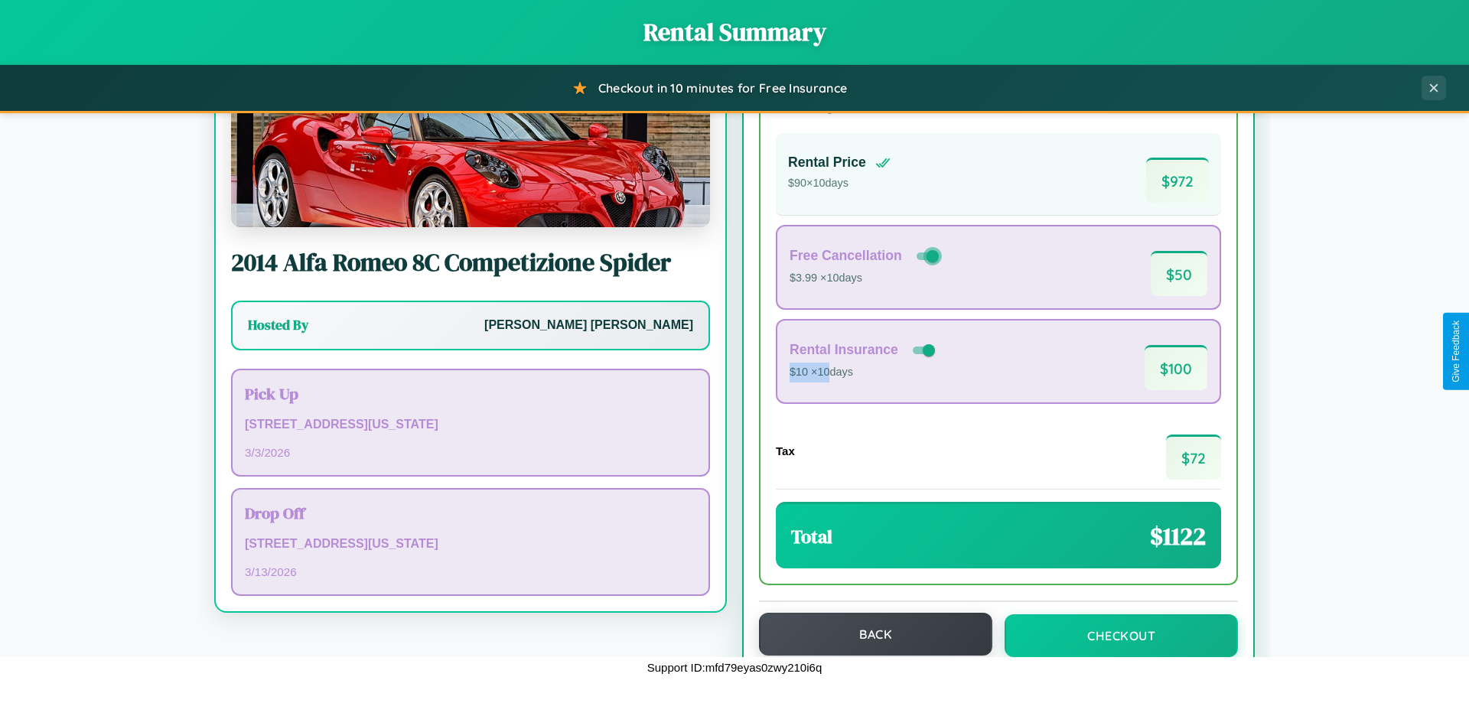
click at [869, 635] on button "Back" at bounding box center [875, 634] width 233 height 43
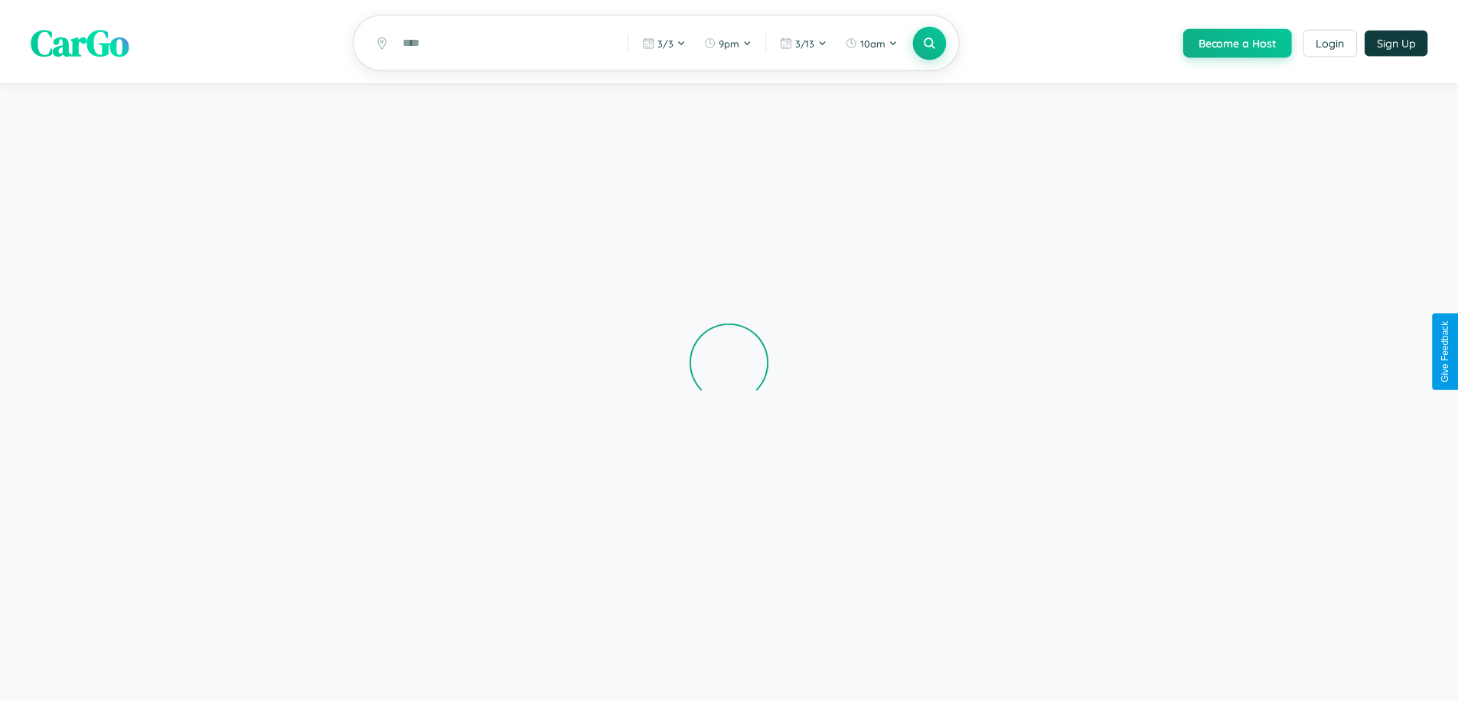
scroll to position [34, 0]
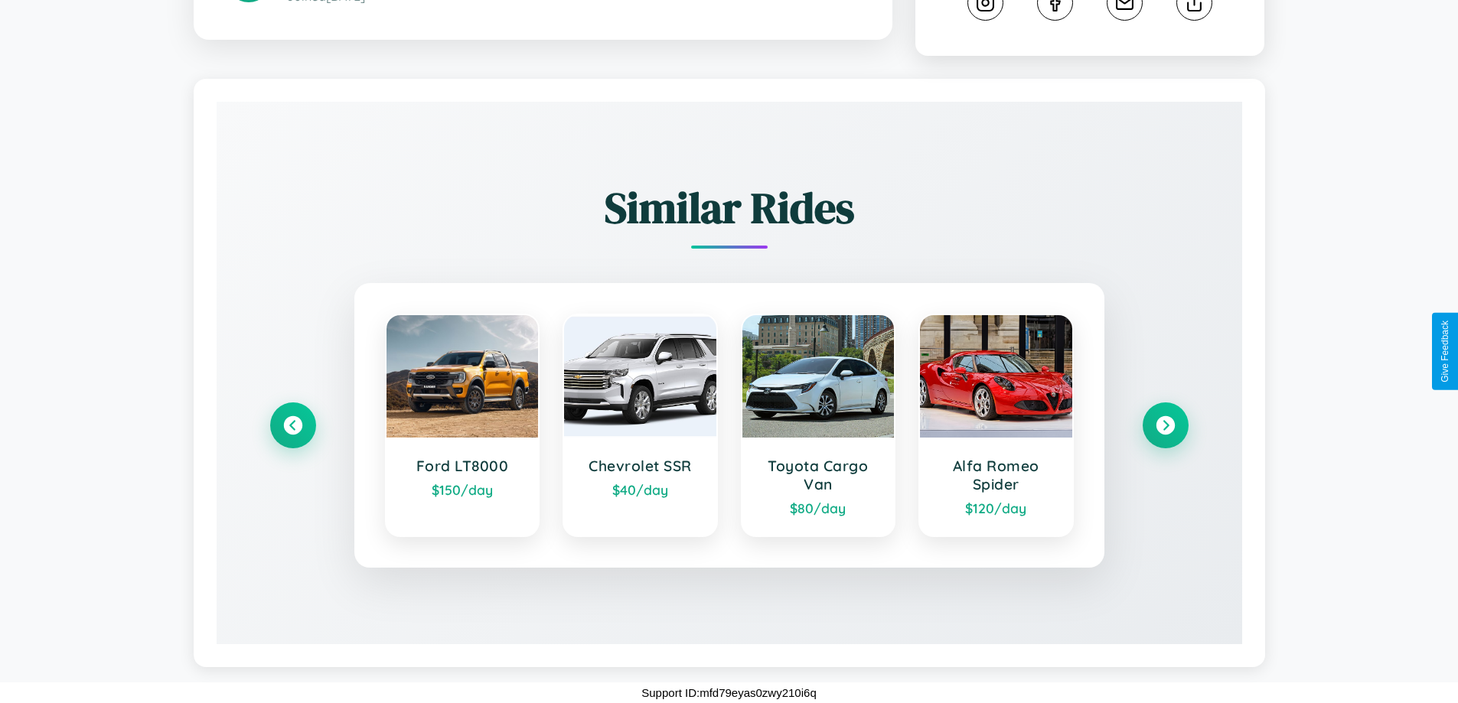
scroll to position [867, 0]
click at [1165, 426] on icon at bounding box center [1165, 426] width 21 height 21
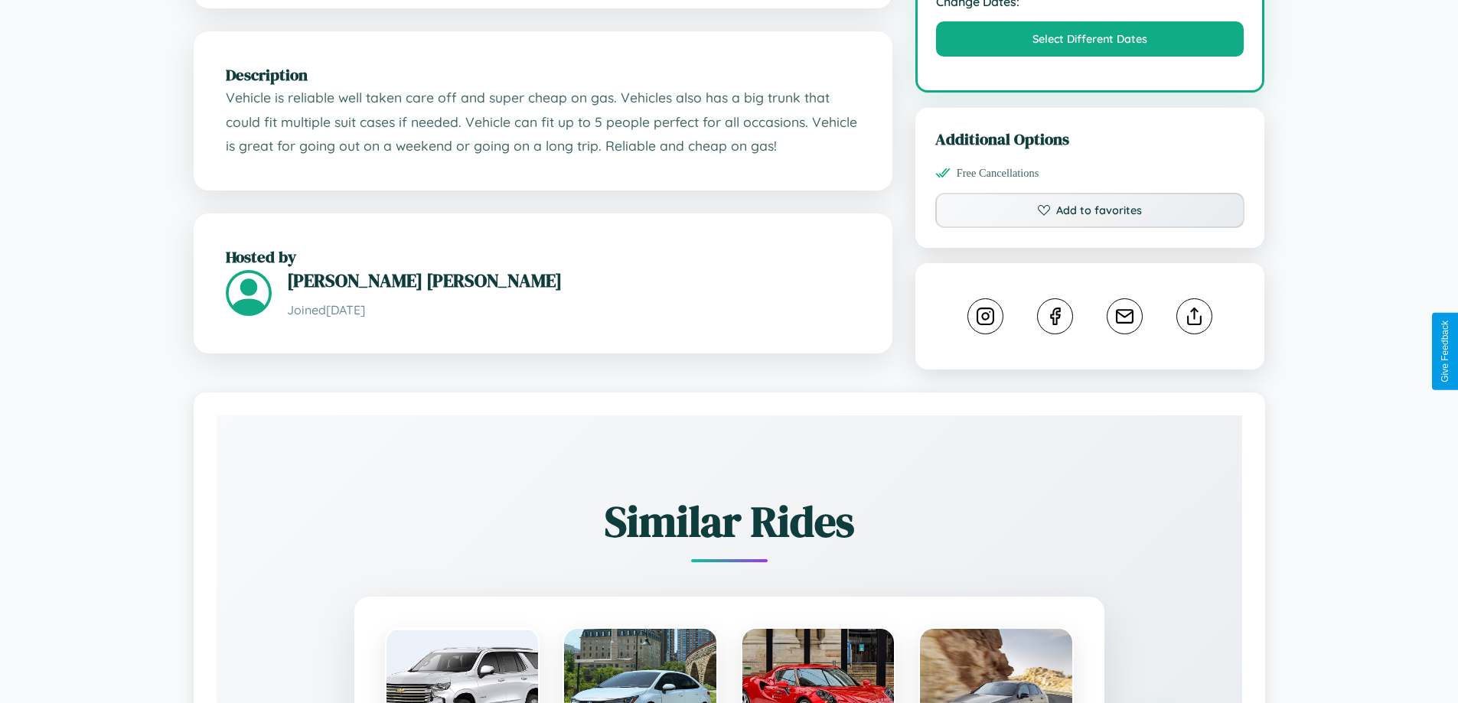
scroll to position [518, 0]
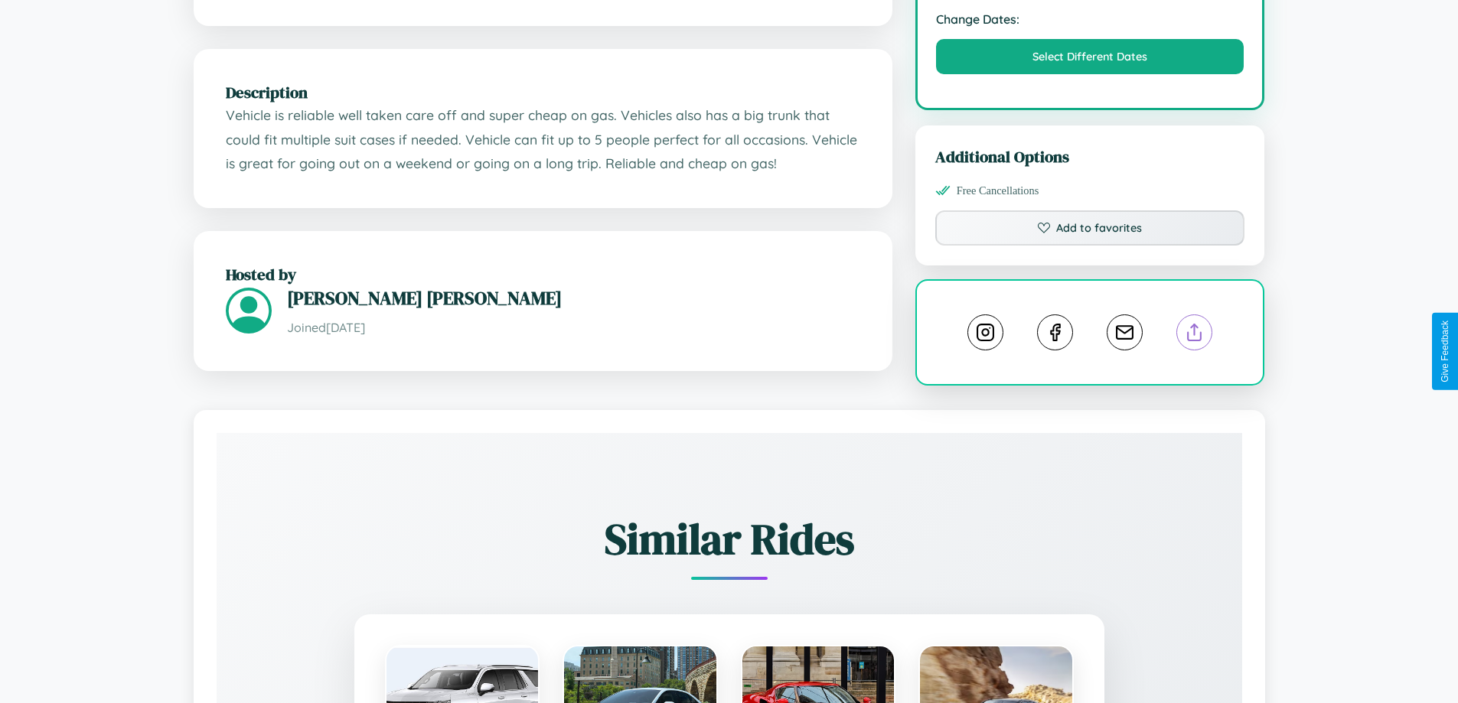
click at [1195, 335] on line at bounding box center [1195, 330] width 0 height 11
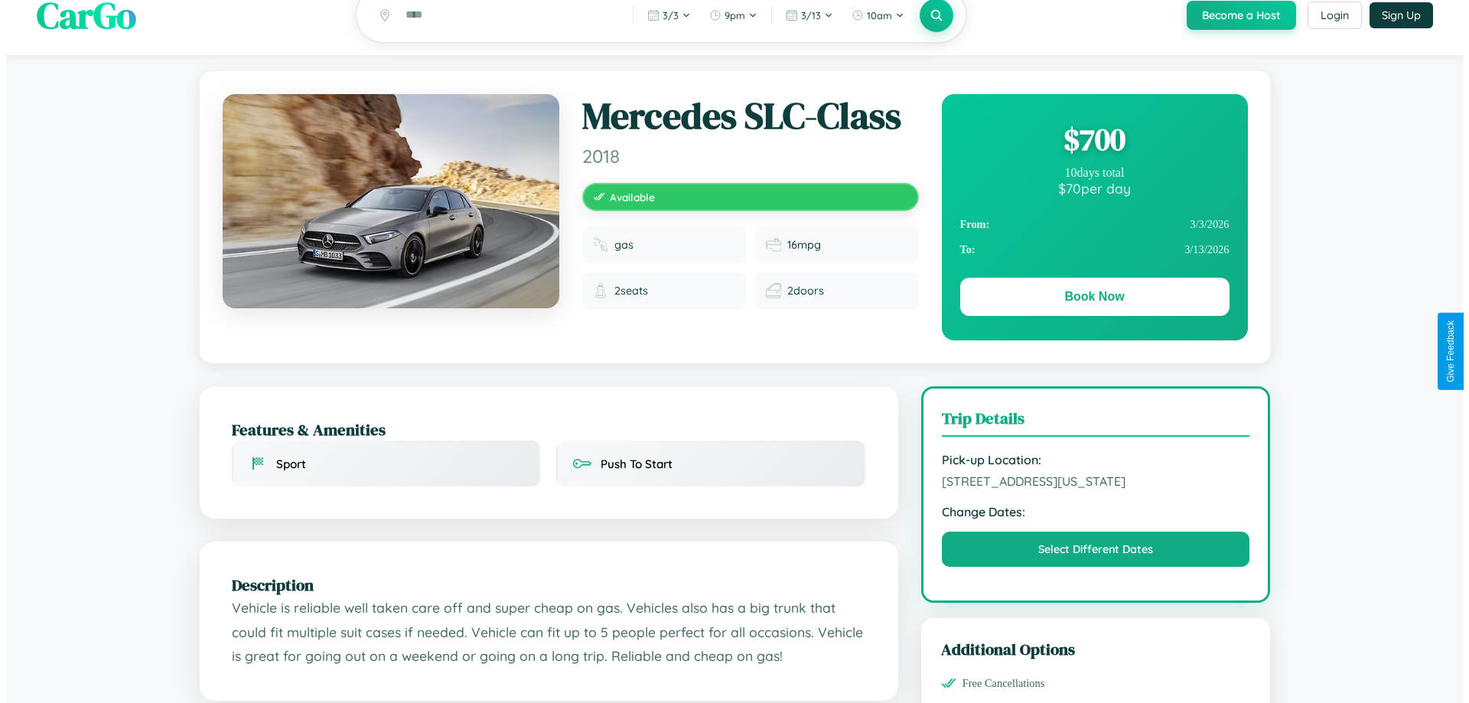
scroll to position [0, 0]
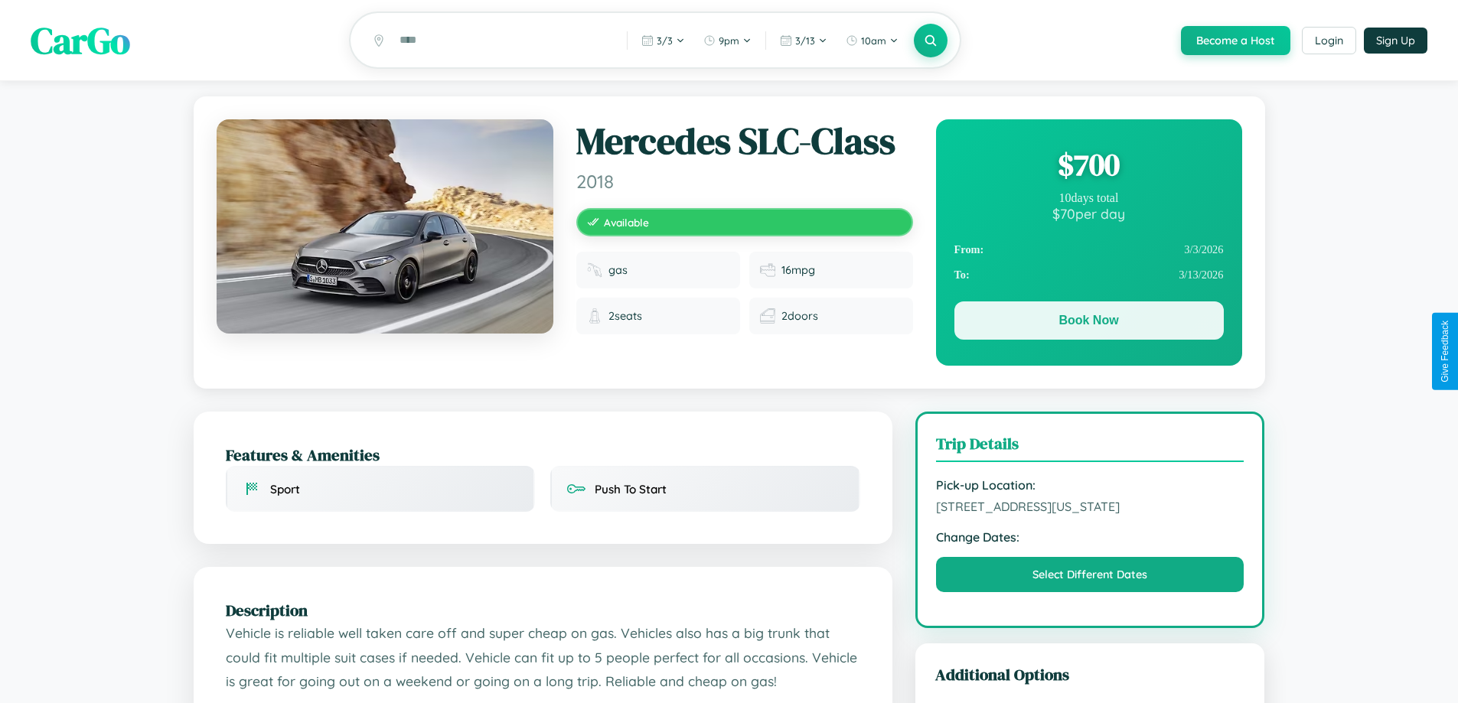
click at [1088, 323] on button "Book Now" at bounding box center [1088, 321] width 269 height 38
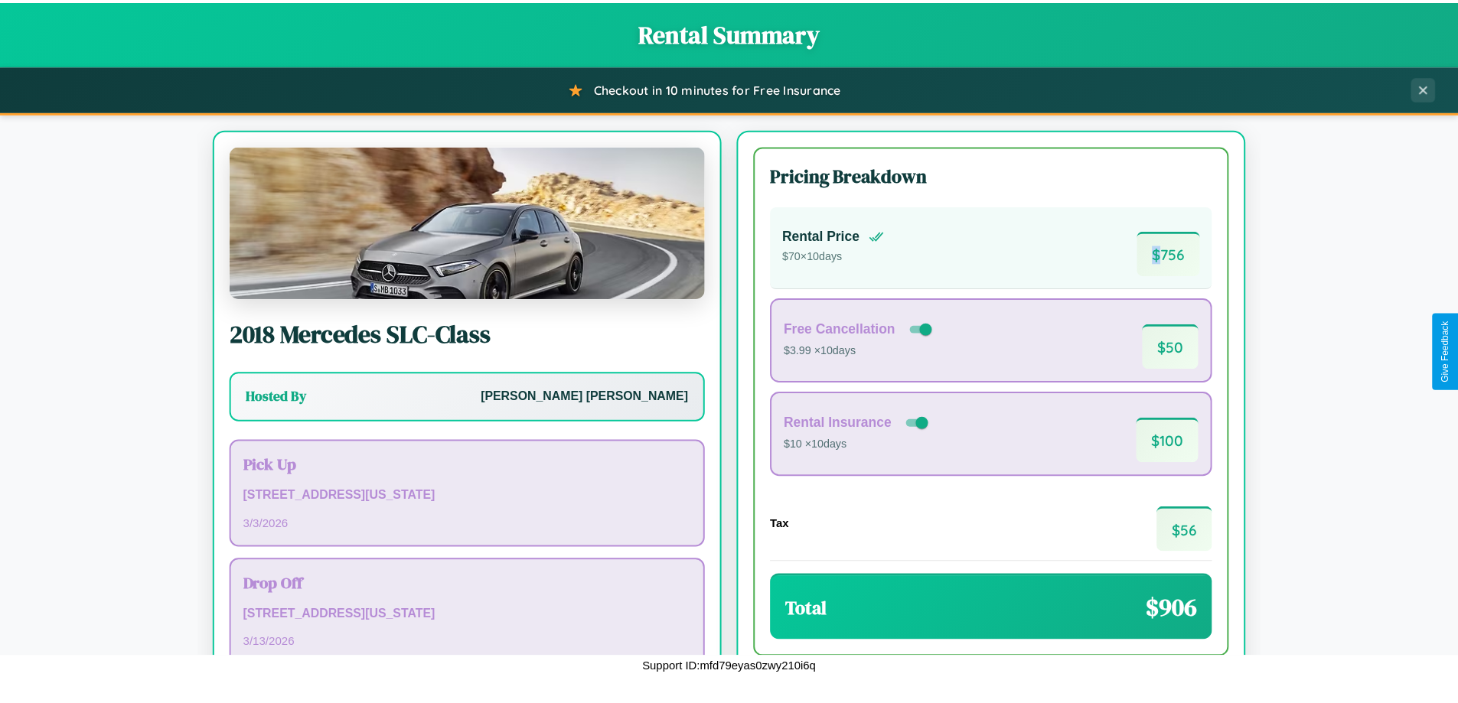
scroll to position [105, 0]
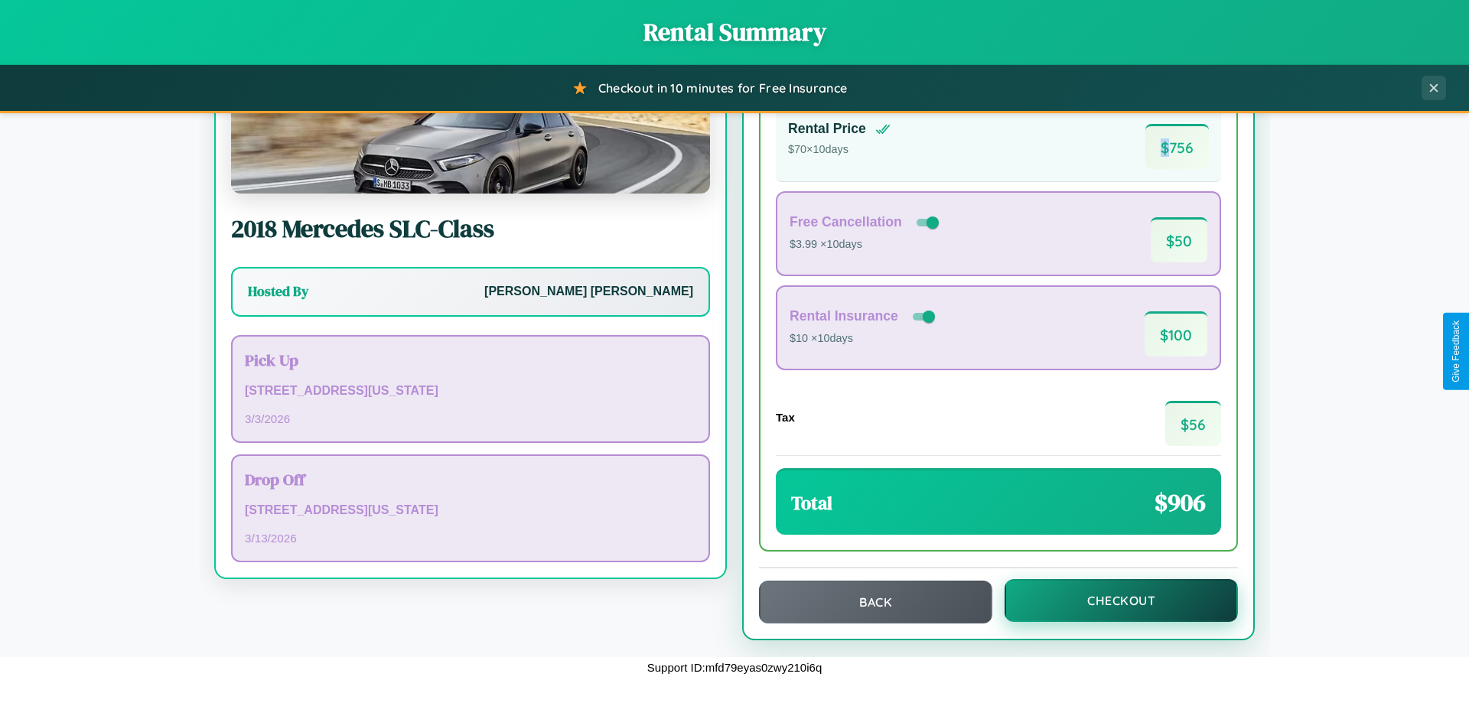
click at [1111, 601] on button "Checkout" at bounding box center [1121, 600] width 233 height 43
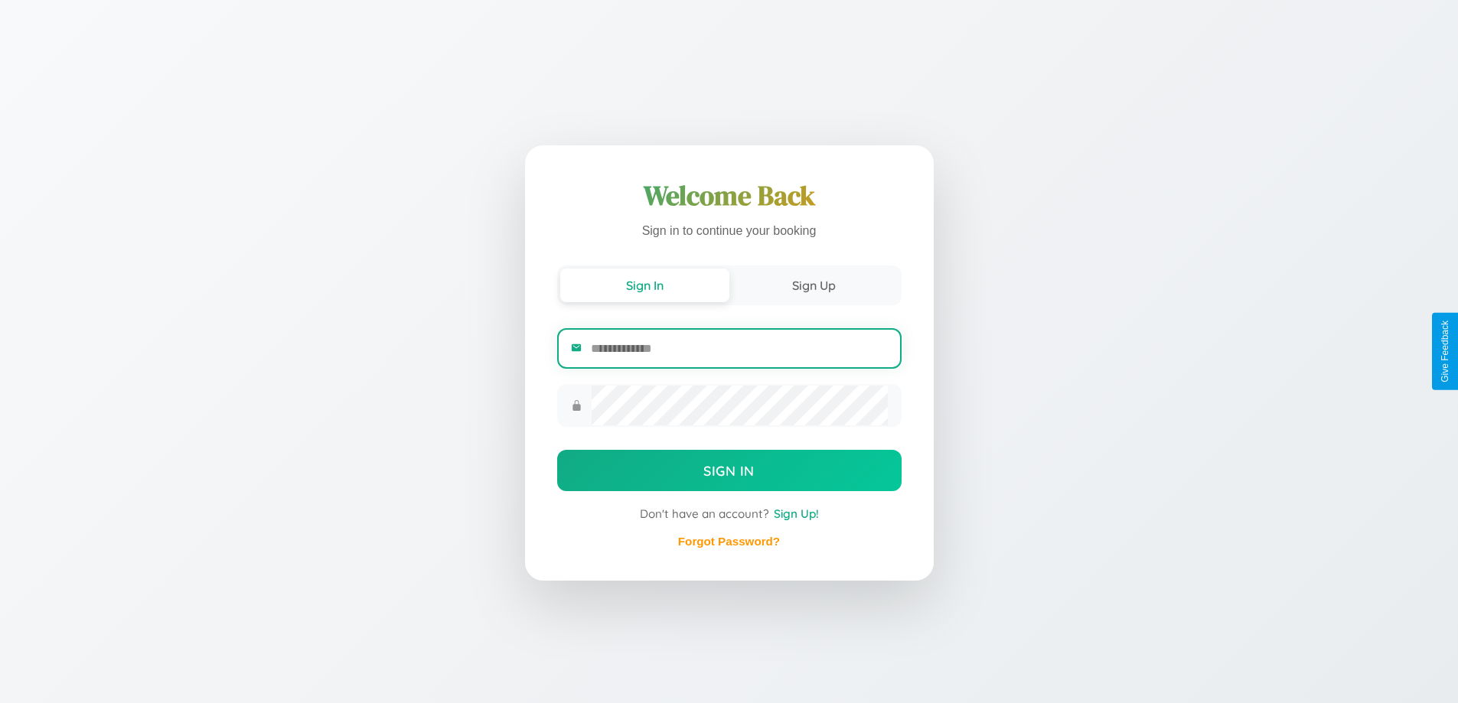
click at [739, 348] on input "email" at bounding box center [739, 349] width 296 height 38
type input "**********"
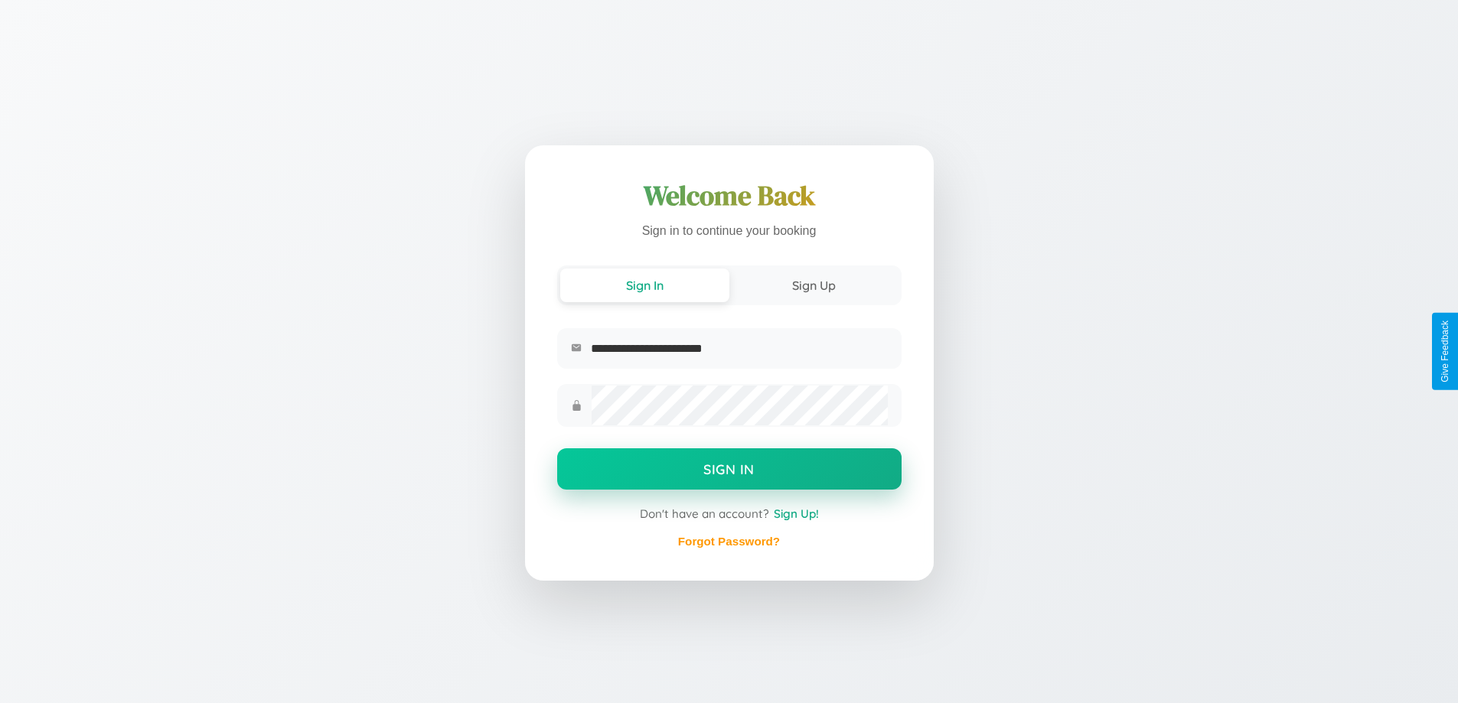
click at [729, 471] on button "Sign In" at bounding box center [729, 468] width 344 height 41
